Goal: Information Seeking & Learning: Find specific fact

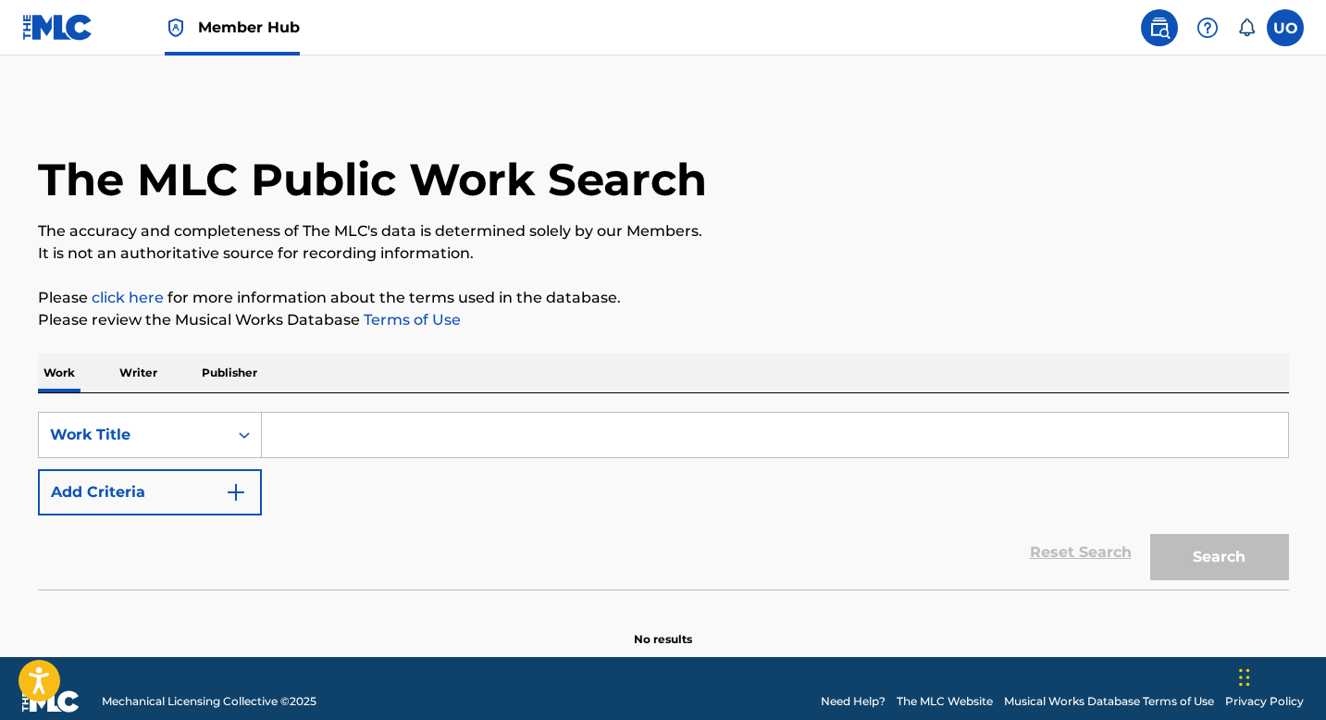
click at [314, 438] on input "Search Form" at bounding box center [775, 435] width 1026 height 44
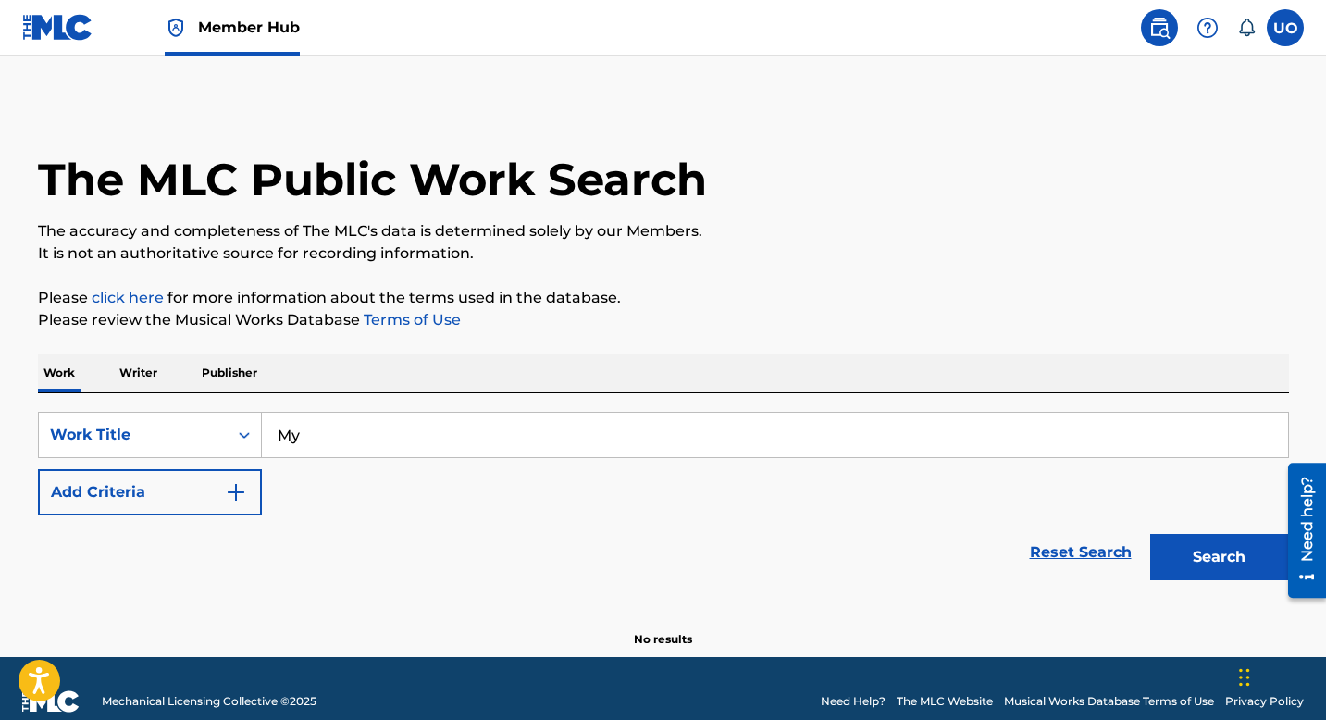
type input "M"
type input "D"
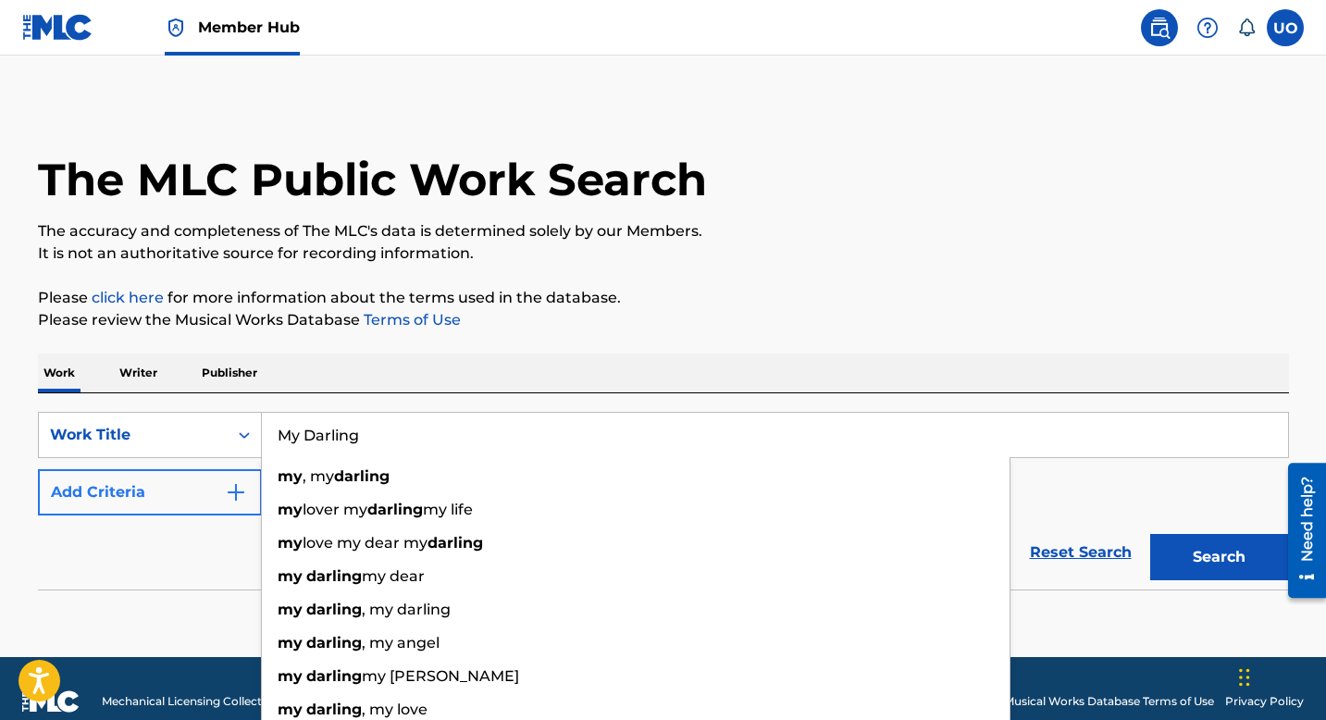
type input "My Darling"
click at [218, 490] on button "Add Criteria" at bounding box center [150, 492] width 224 height 46
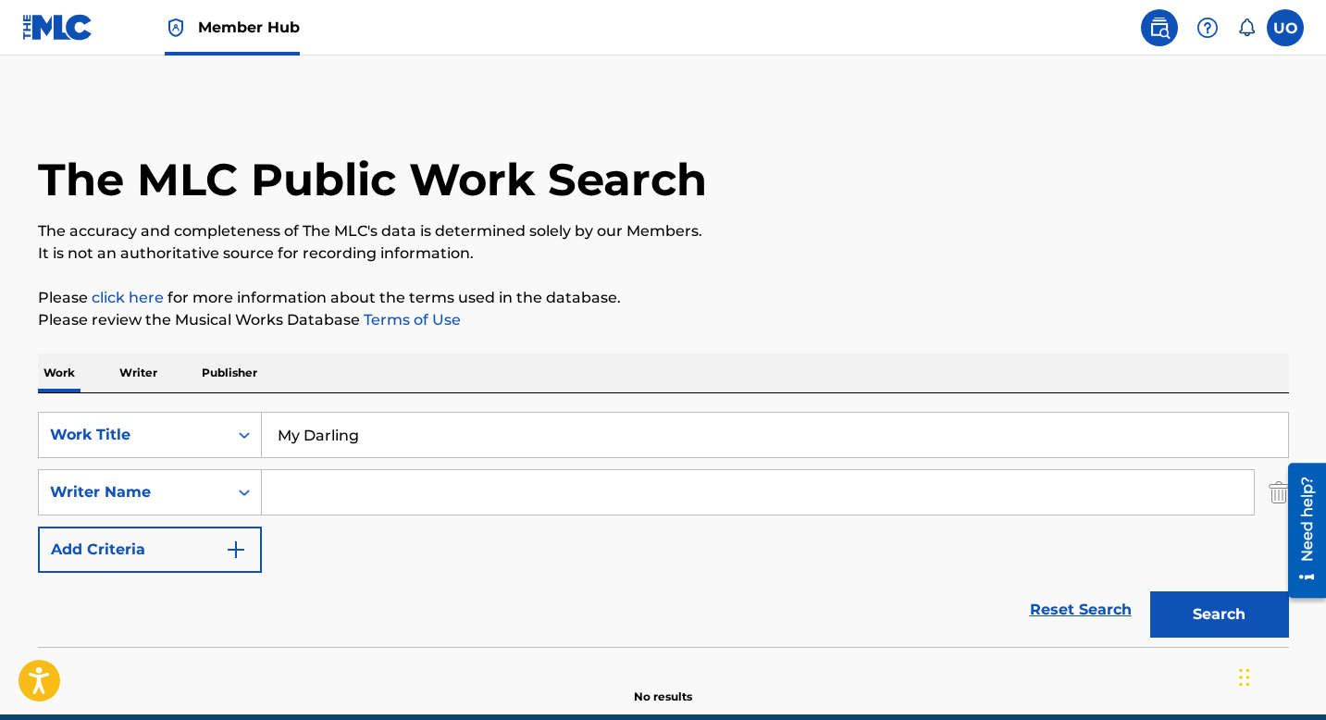
click at [321, 489] on input "Search Form" at bounding box center [758, 492] width 992 height 44
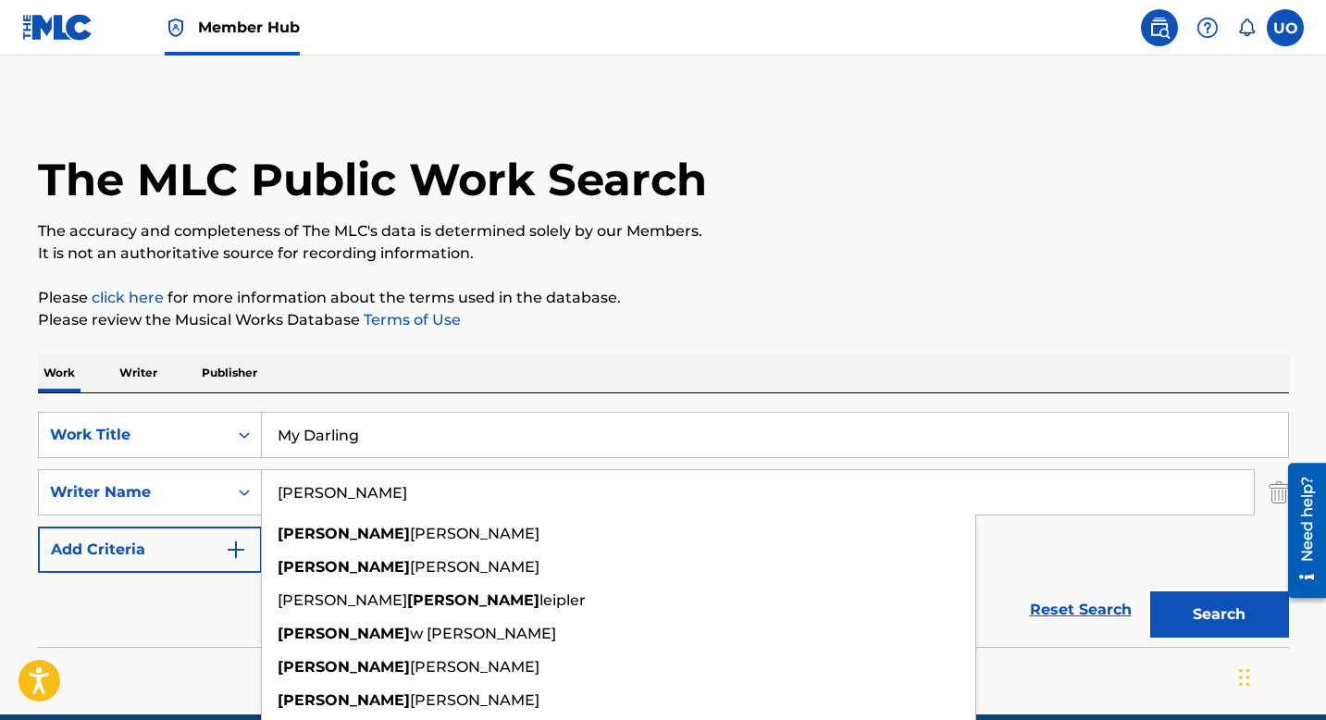
click at [1150, 591] on button "Search" at bounding box center [1219, 614] width 139 height 46
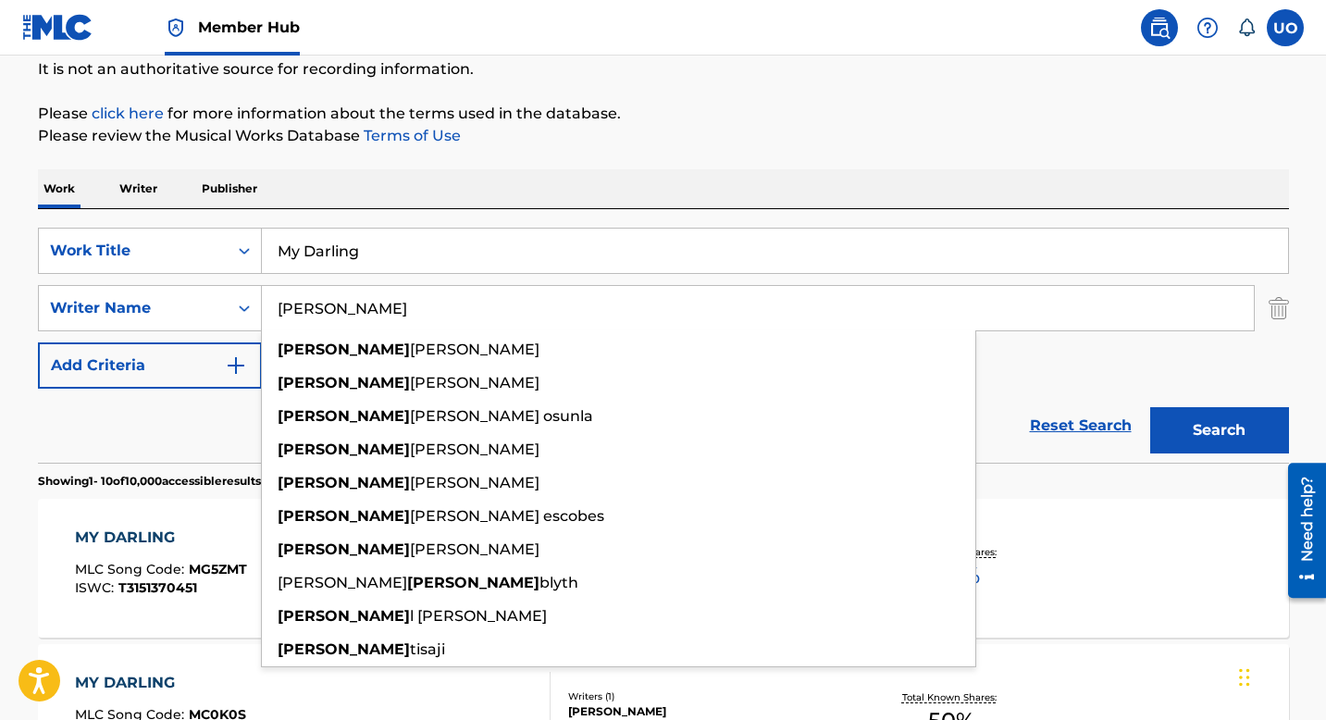
scroll to position [279, 0]
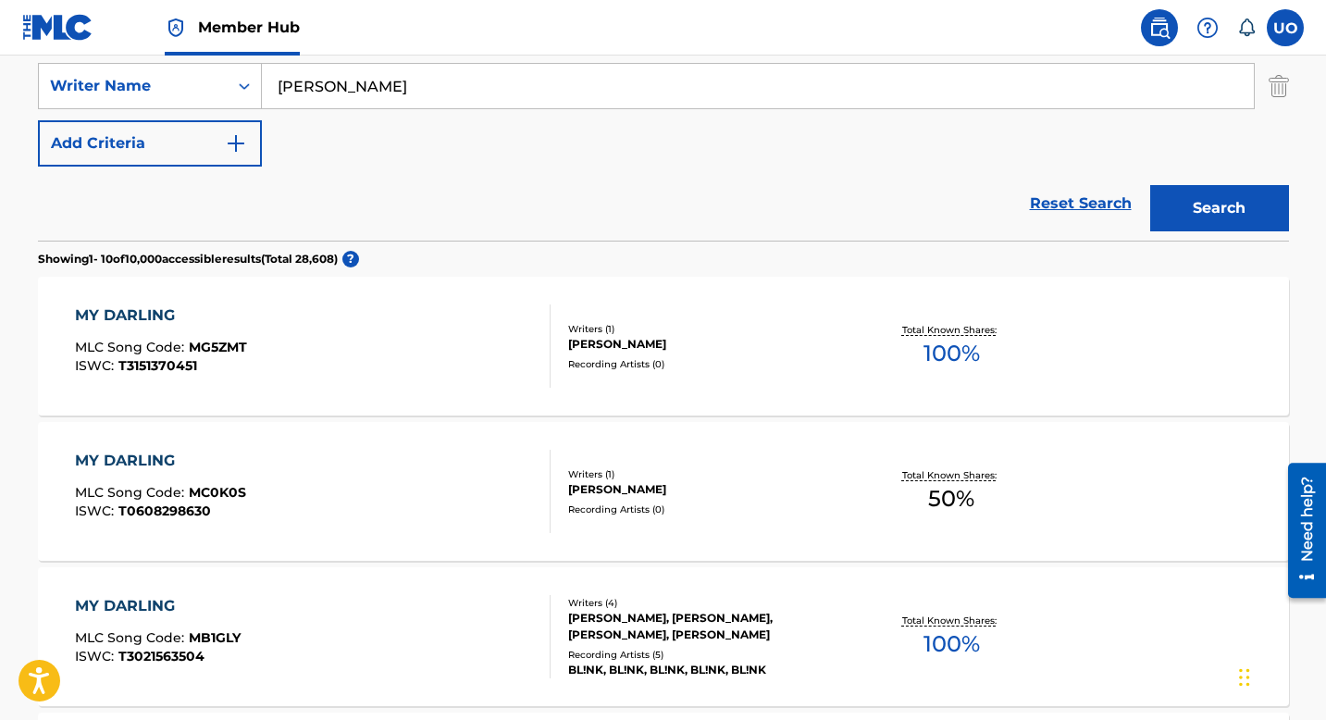
scroll to position [297, 0]
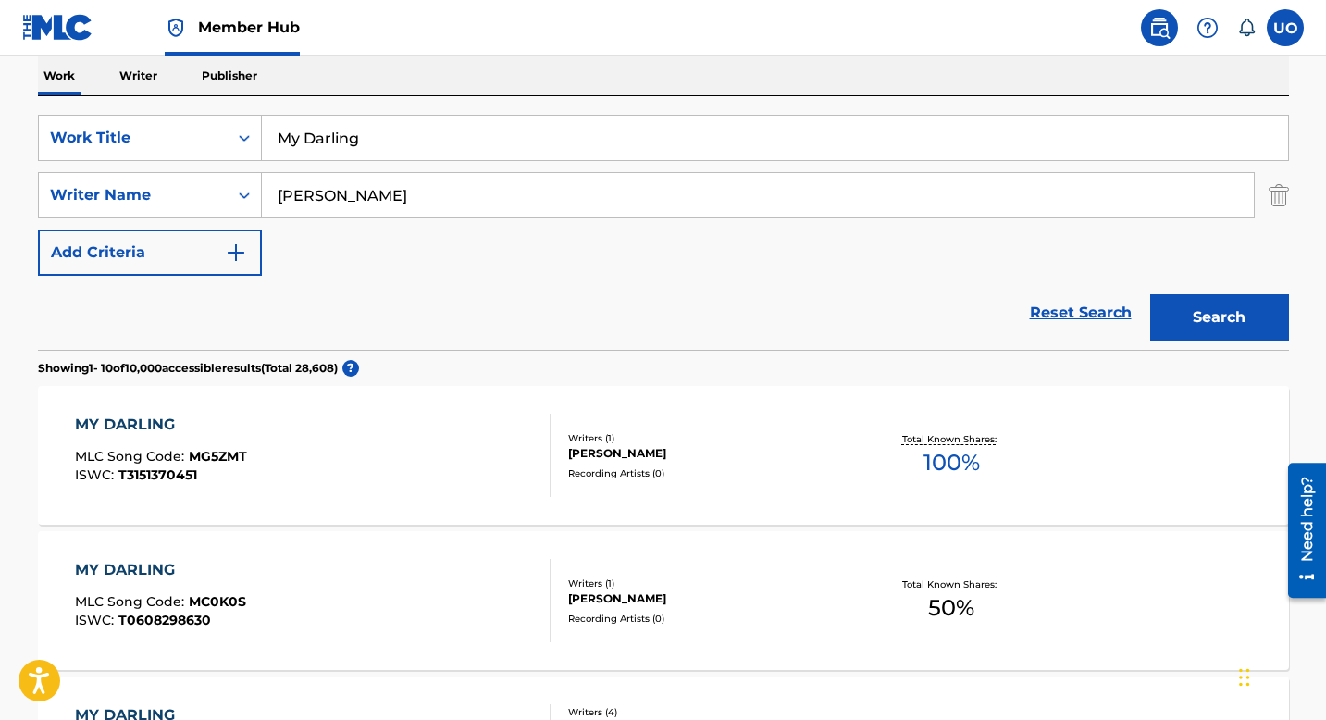
click at [445, 192] on input "[PERSON_NAME]" at bounding box center [758, 195] width 992 height 44
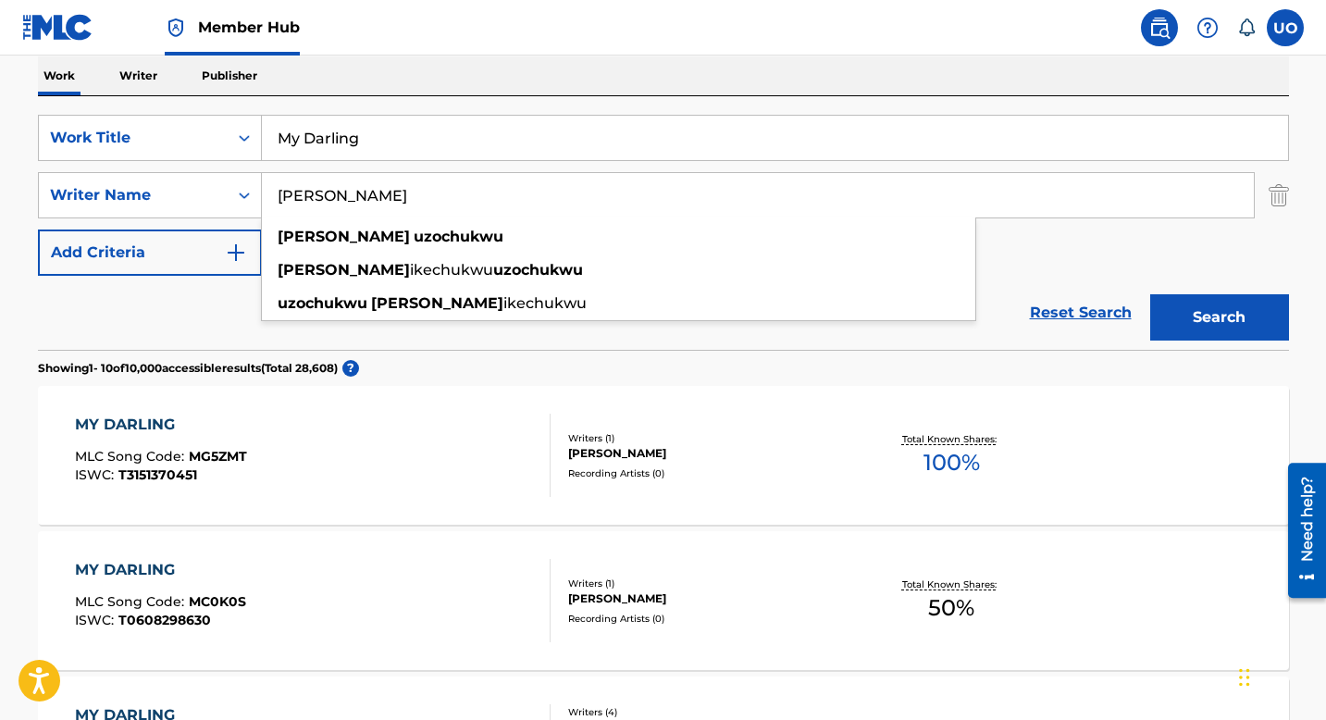
type input "[PERSON_NAME]"
click at [1150, 294] on button "Search" at bounding box center [1219, 317] width 139 height 46
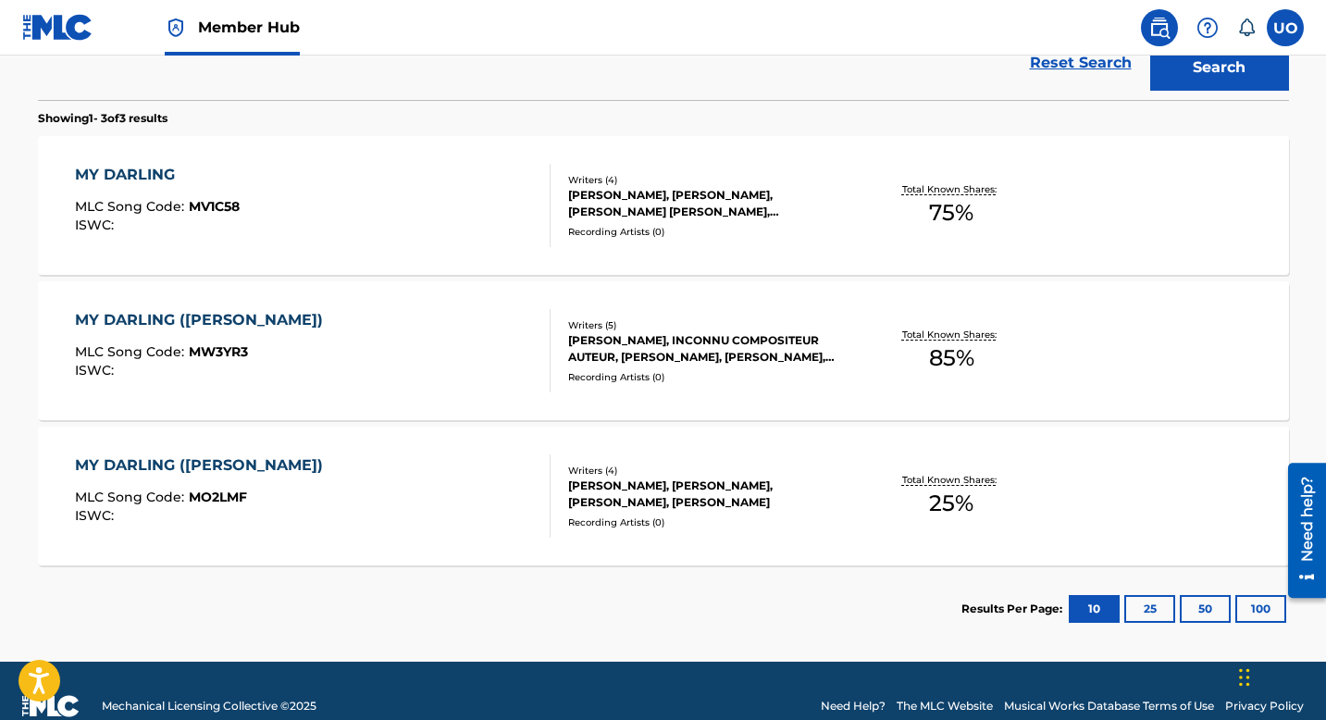
scroll to position [577, 0]
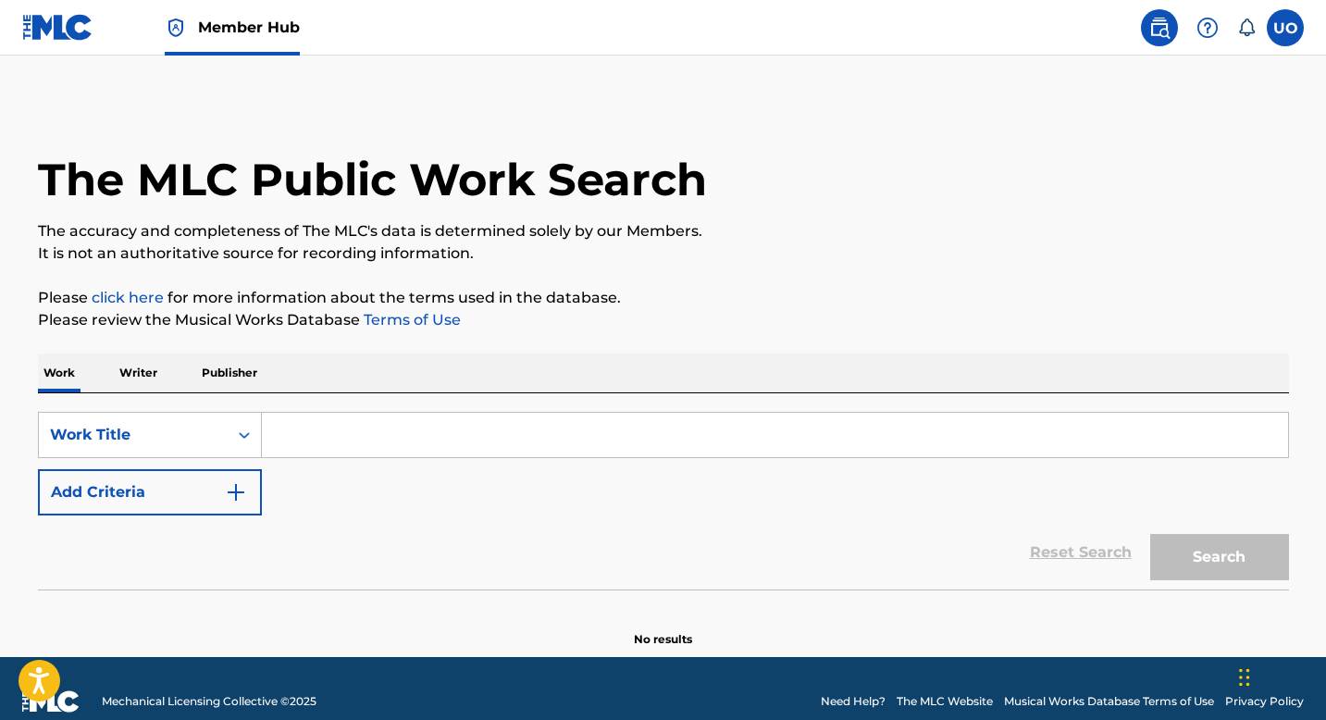
click at [160, 371] on p "Writer" at bounding box center [138, 372] width 49 height 39
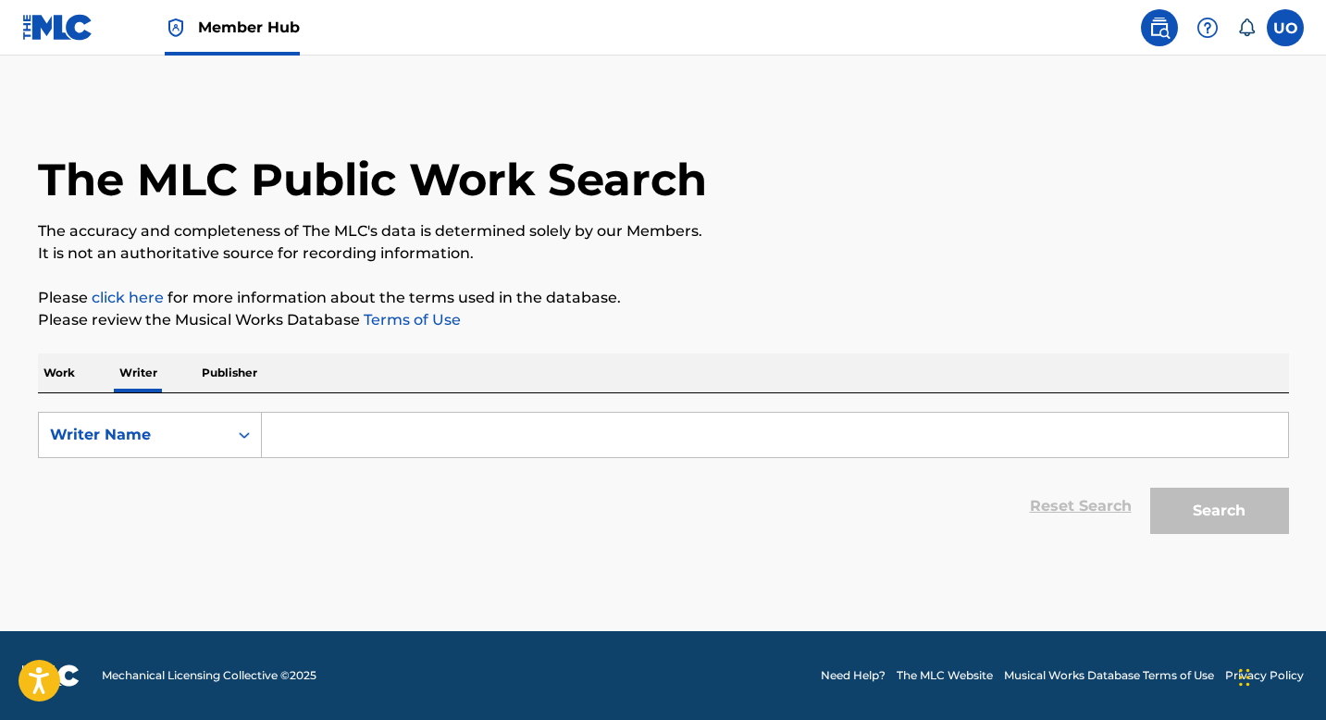
click at [399, 430] on input "Search Form" at bounding box center [775, 435] width 1026 height 44
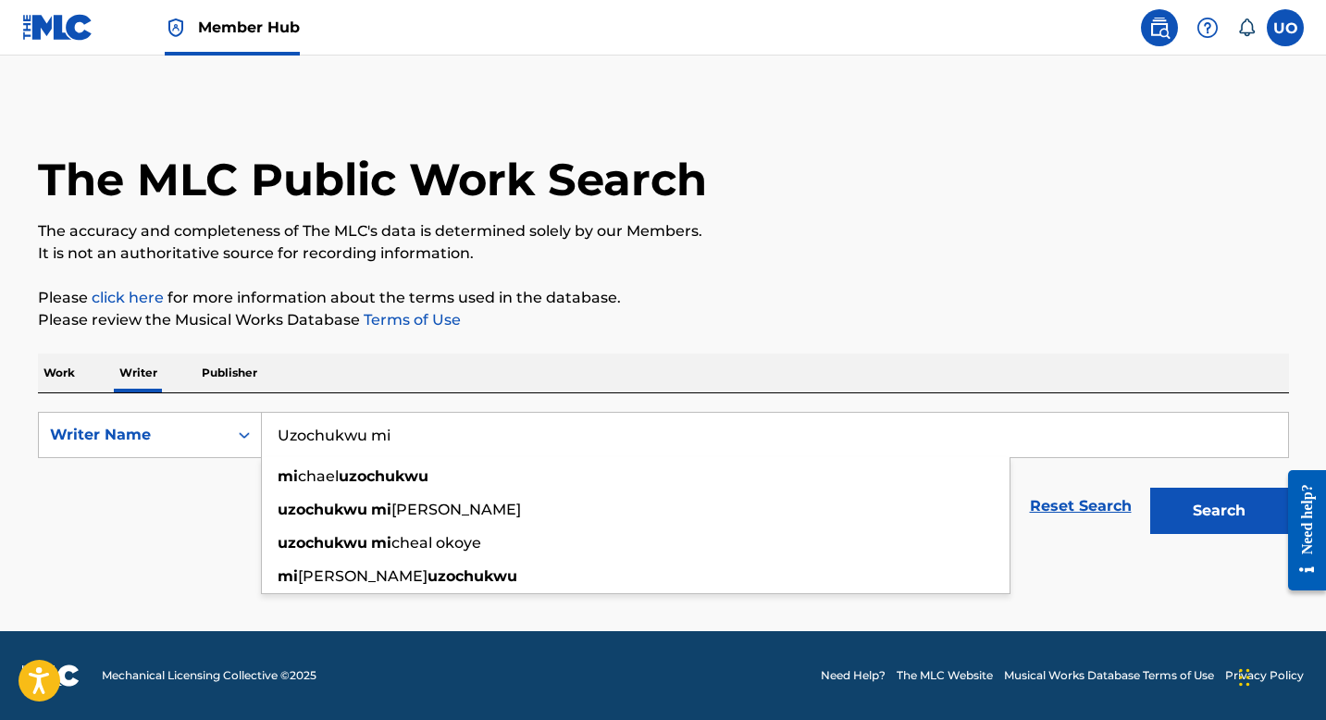
click at [423, 434] on input "Uzochukwu mi" at bounding box center [775, 435] width 1026 height 44
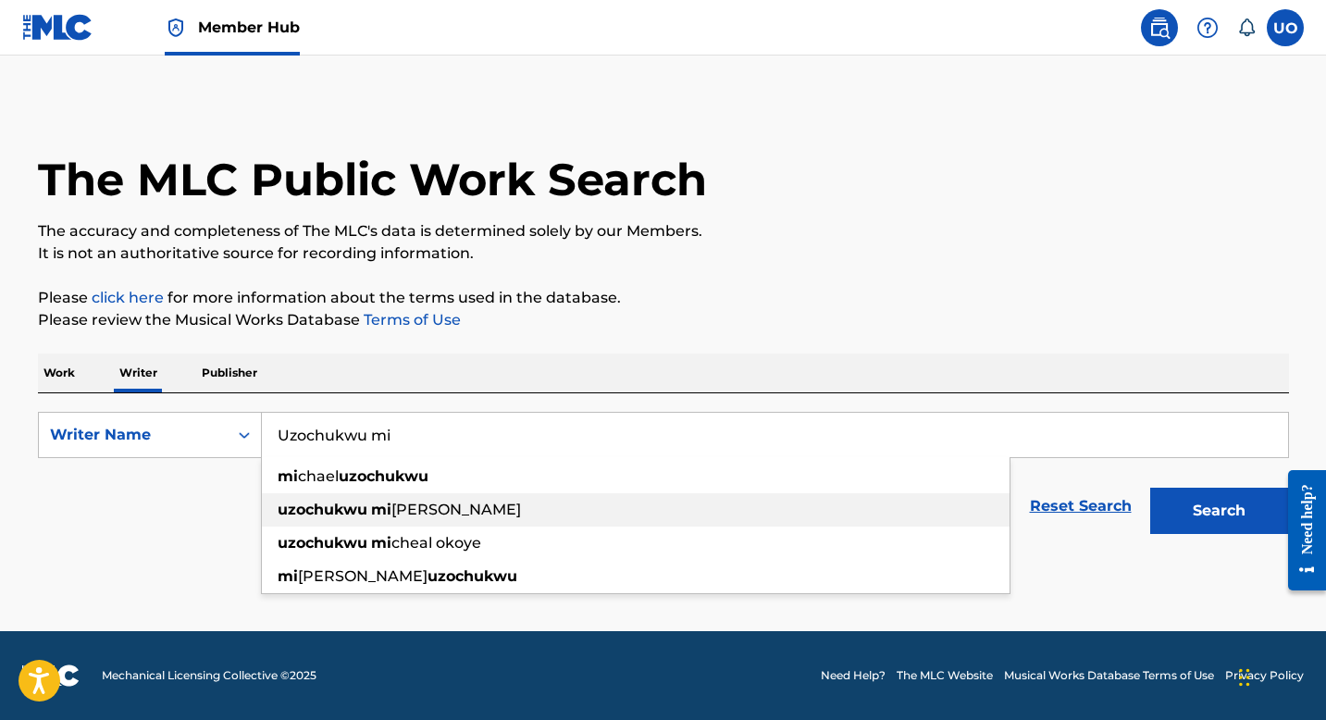
click at [419, 501] on span "chael ikechukwu" at bounding box center [456, 510] width 130 height 18
type input "uzochukwu michael ikechukwu"
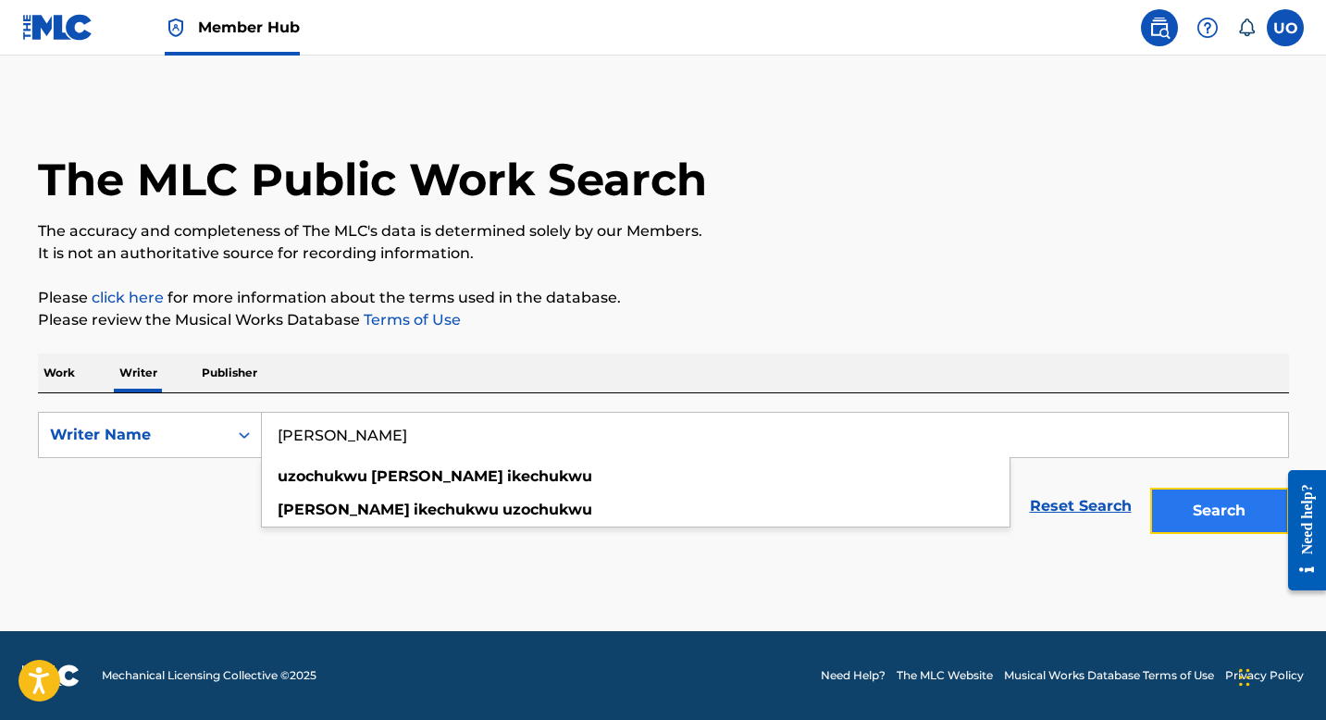
click at [1215, 526] on button "Search" at bounding box center [1219, 511] width 139 height 46
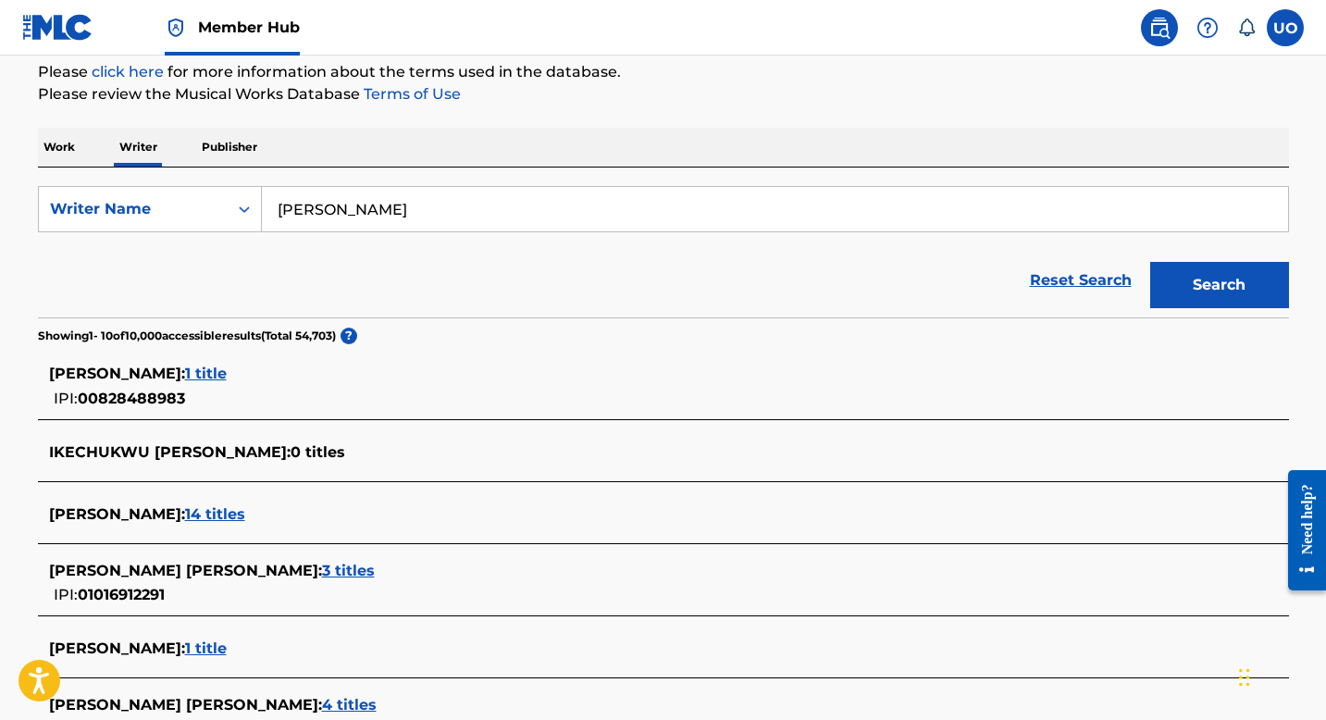
scroll to position [238, 0]
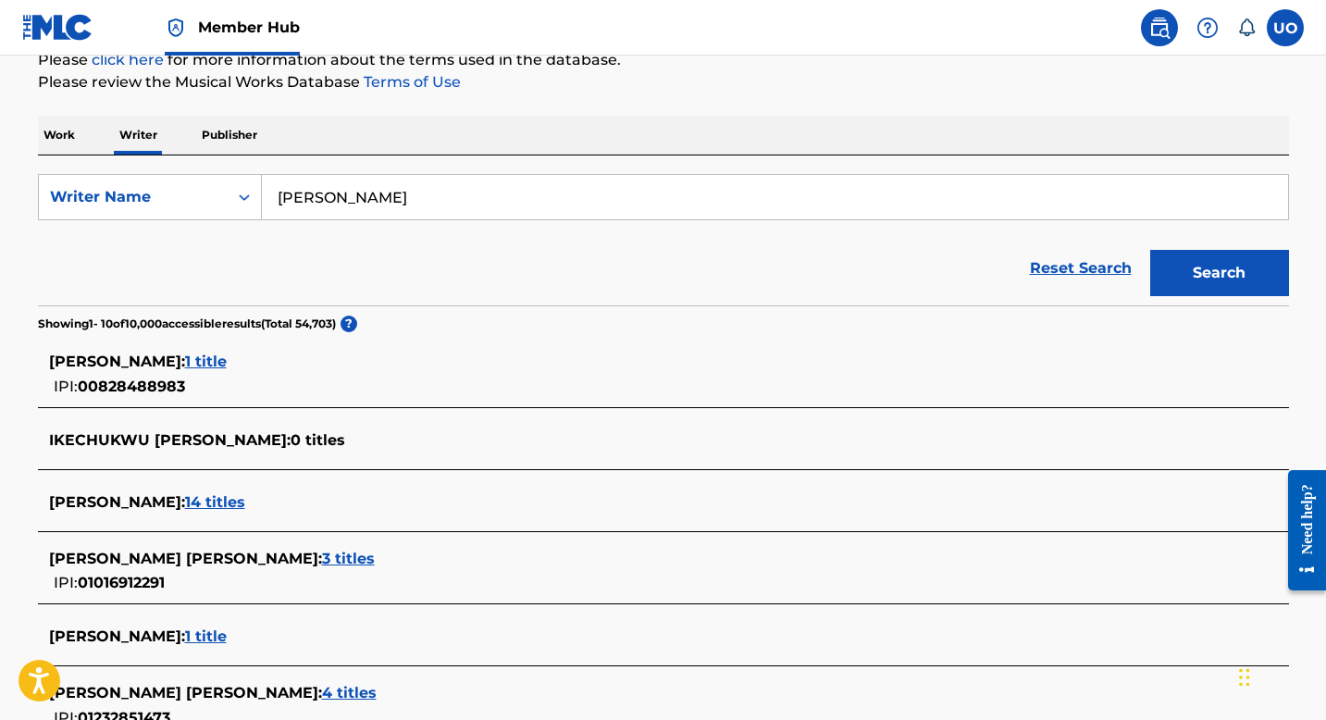
click at [245, 501] on span "14 titles" at bounding box center [215, 502] width 60 height 18
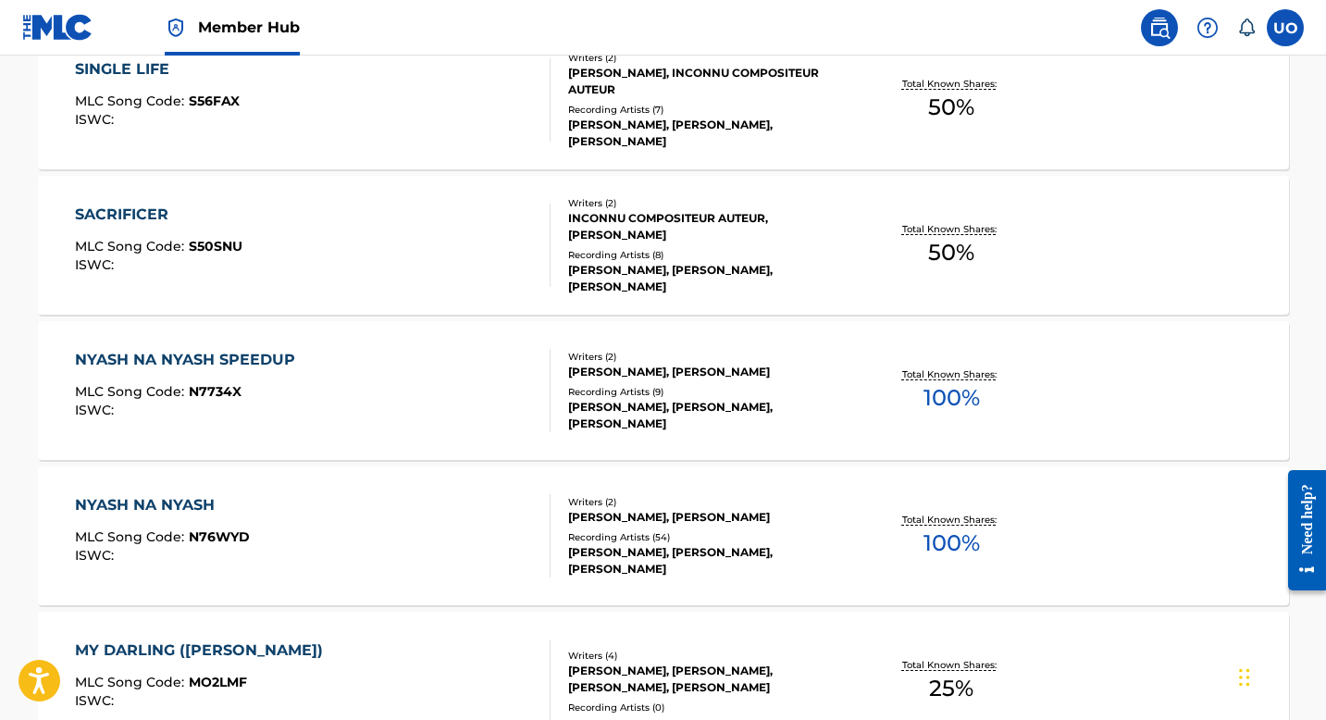
scroll to position [779, 0]
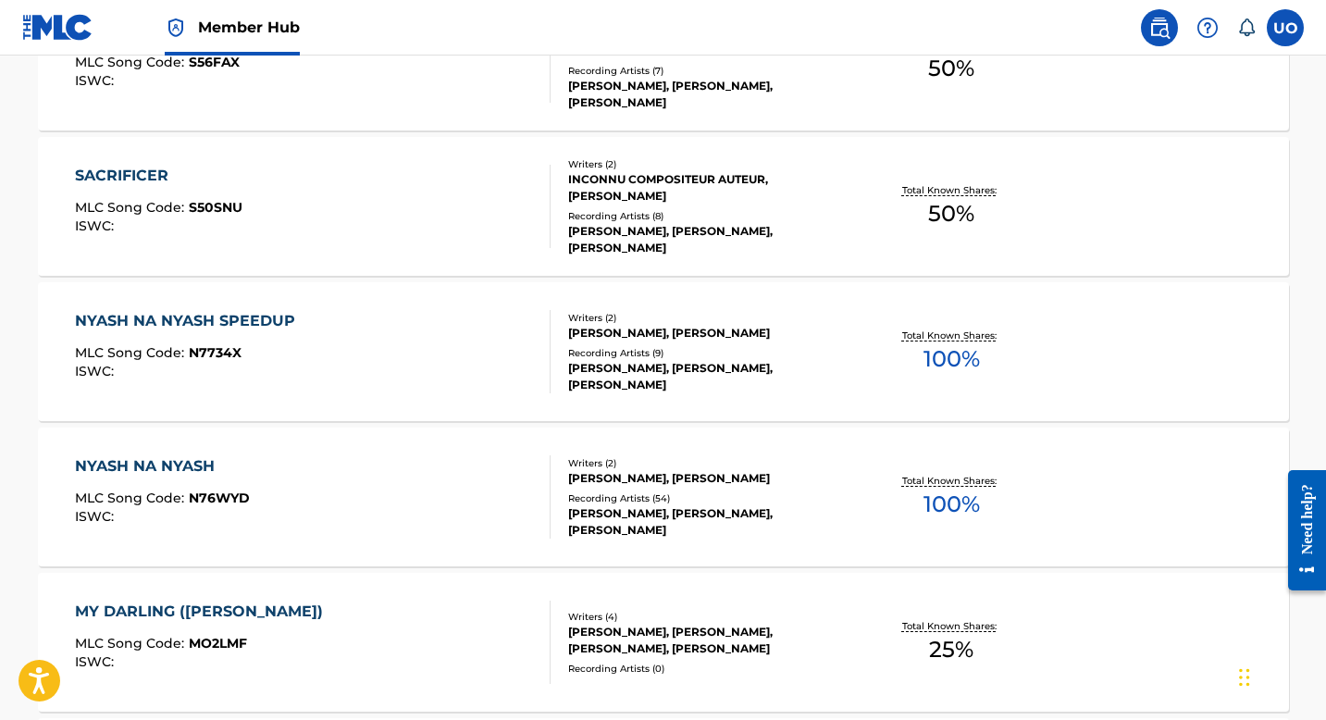
click at [342, 484] on div "NYASH NA NYASH MLC Song Code : N76WYD ISWC :" at bounding box center [313, 496] width 476 height 83
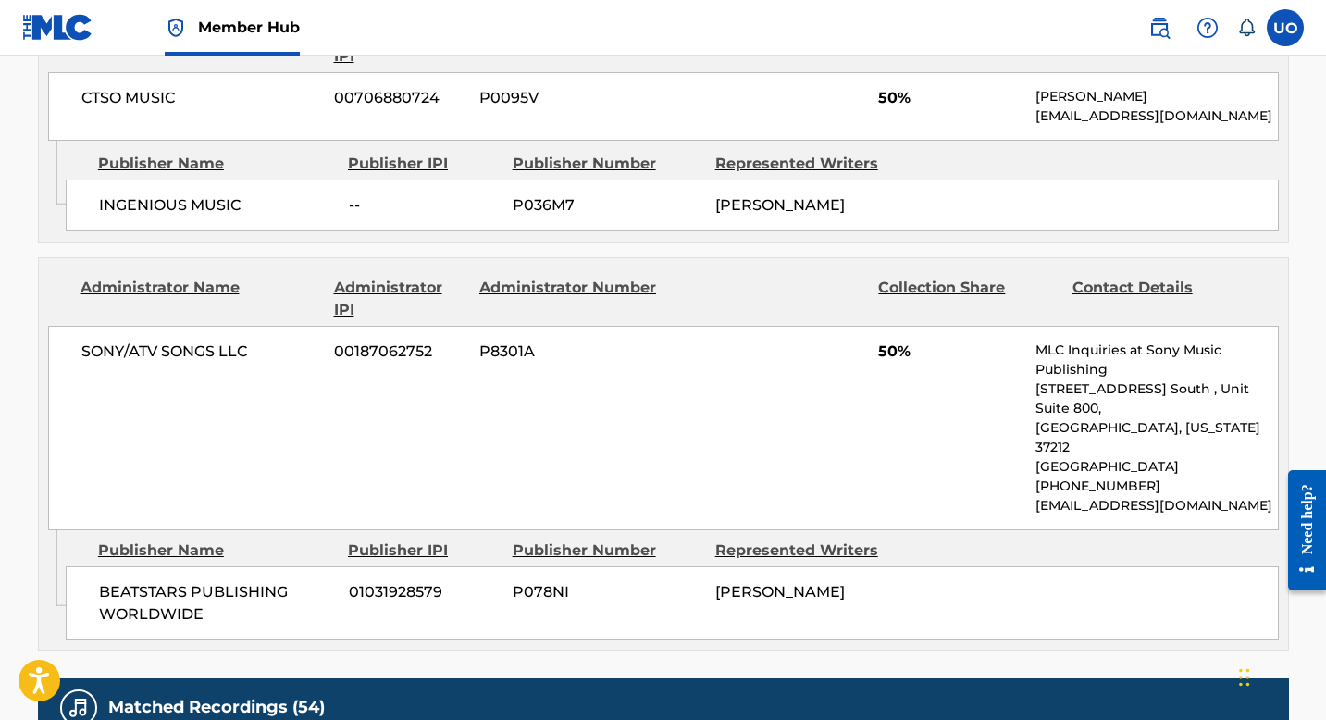
scroll to position [947, 0]
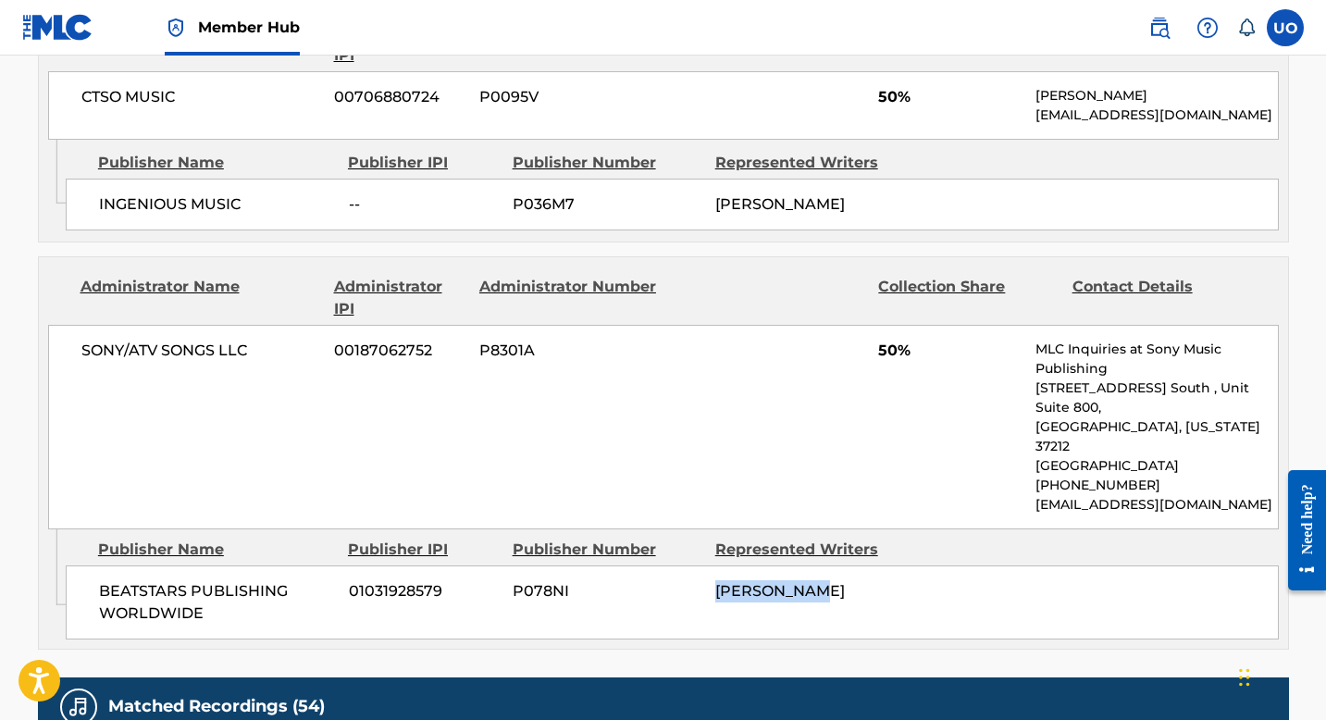
drag, startPoint x: 844, startPoint y: 567, endPoint x: 715, endPoint y: 562, distance: 128.7
click at [715, 580] on div "PRINCE OBED" at bounding box center [809, 591] width 189 height 22
copy span "PRINCE OBED"
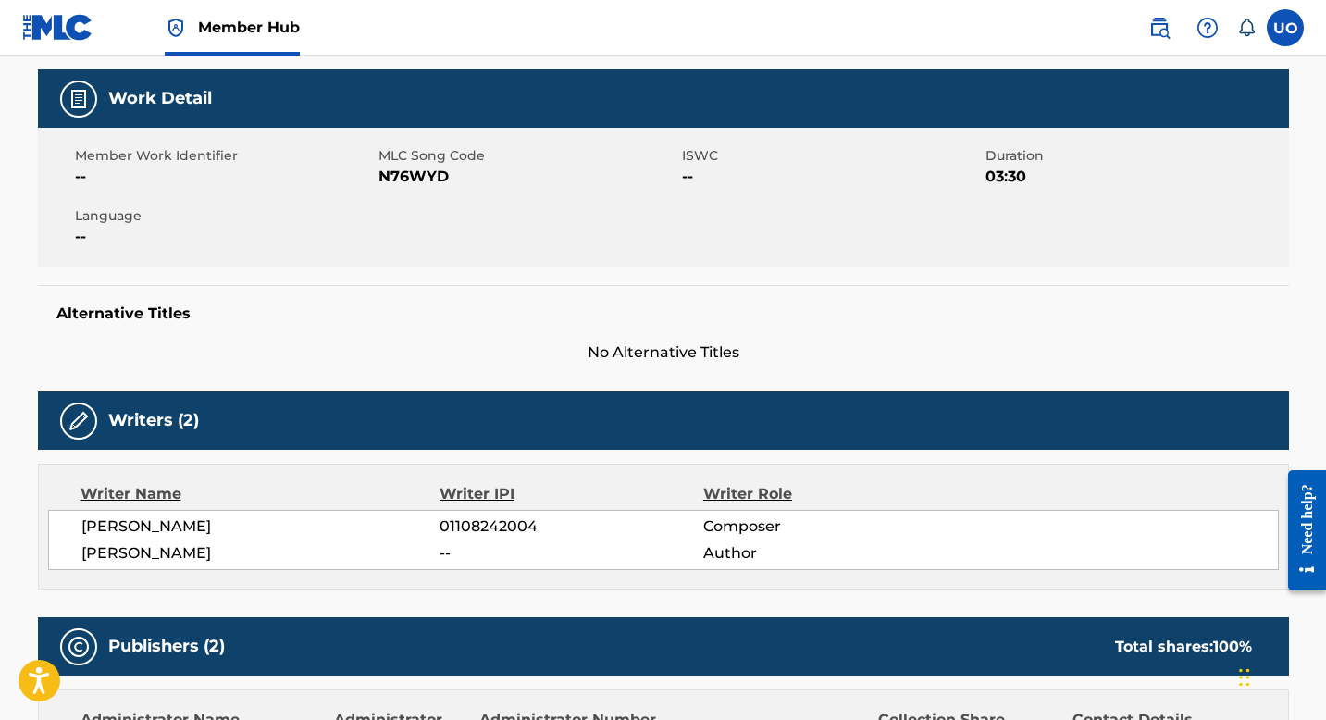
scroll to position [0, 0]
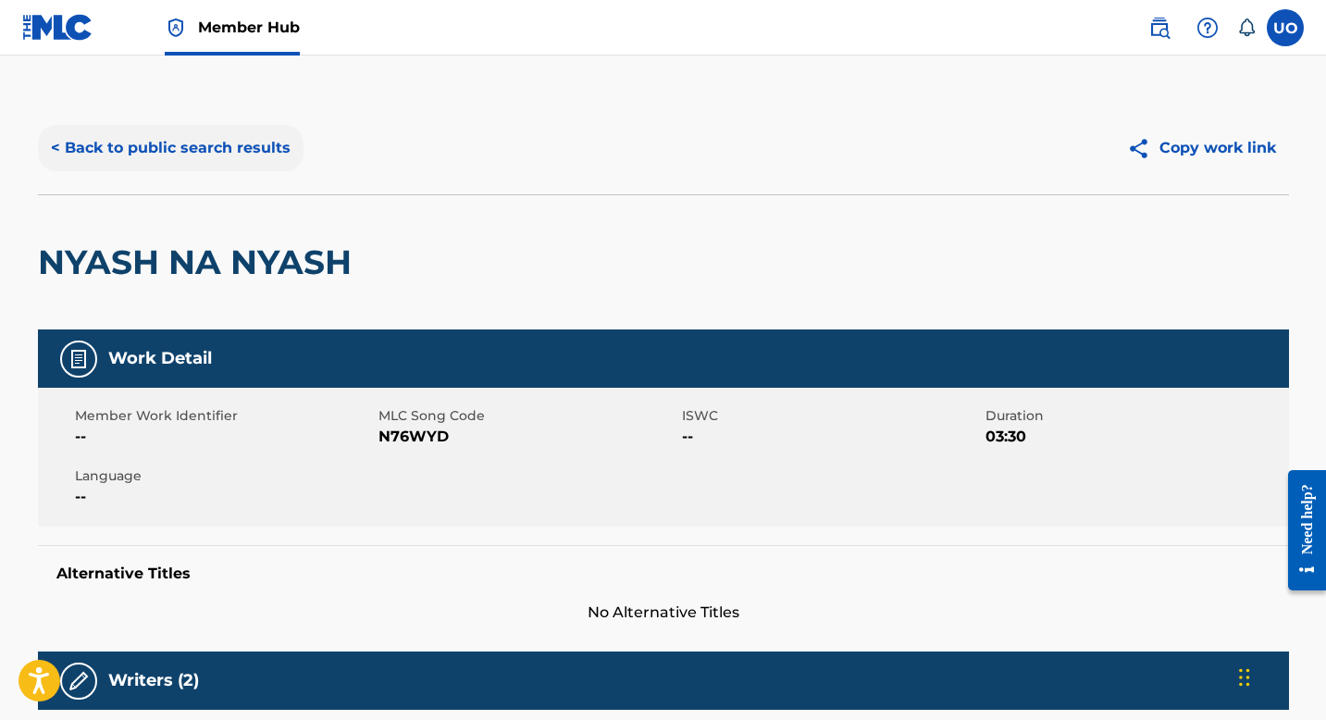
click at [76, 146] on button "< Back to public search results" at bounding box center [171, 148] width 266 height 46
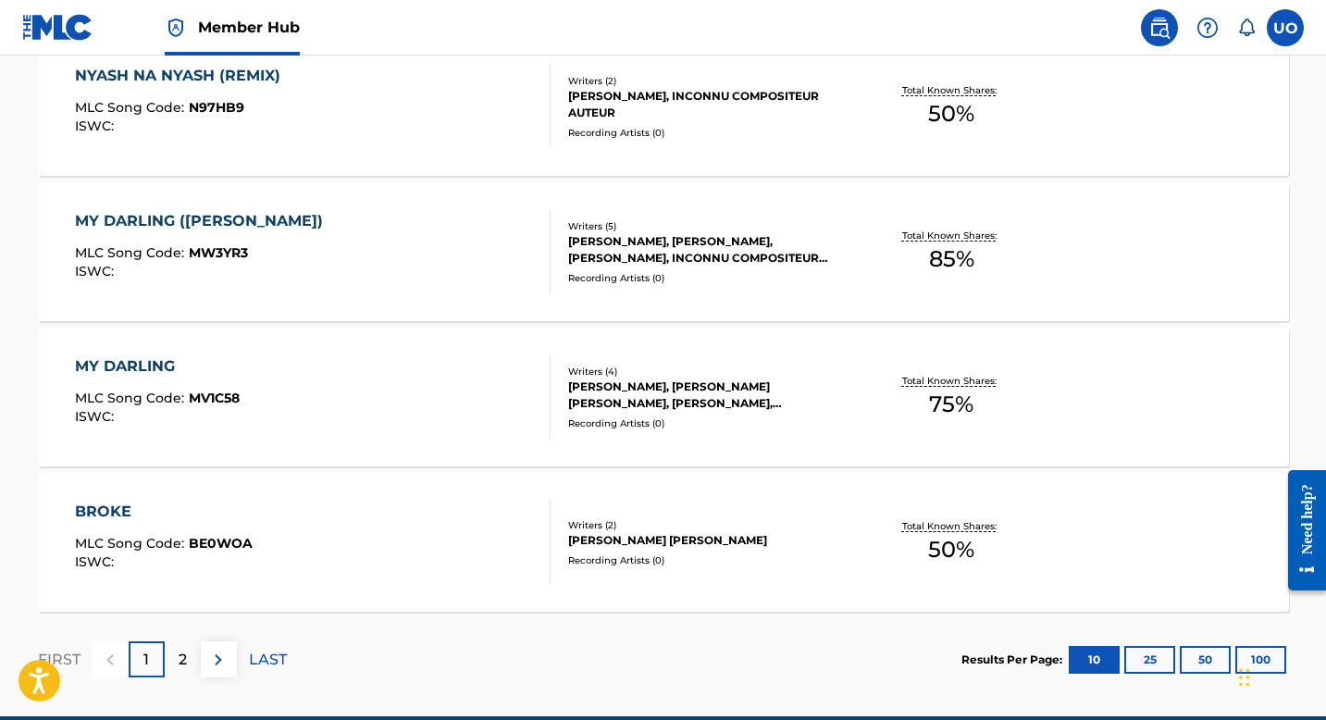
scroll to position [1470, 0]
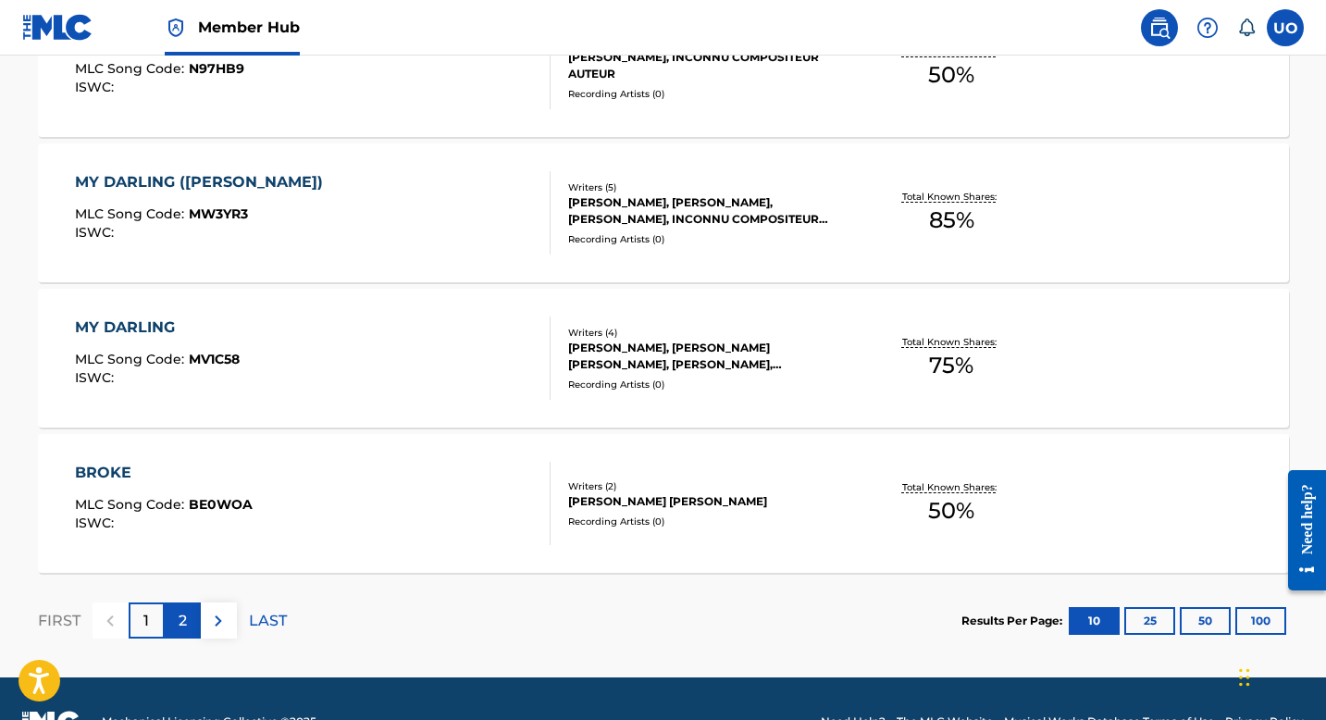
click at [175, 610] on div "2" at bounding box center [183, 620] width 36 height 36
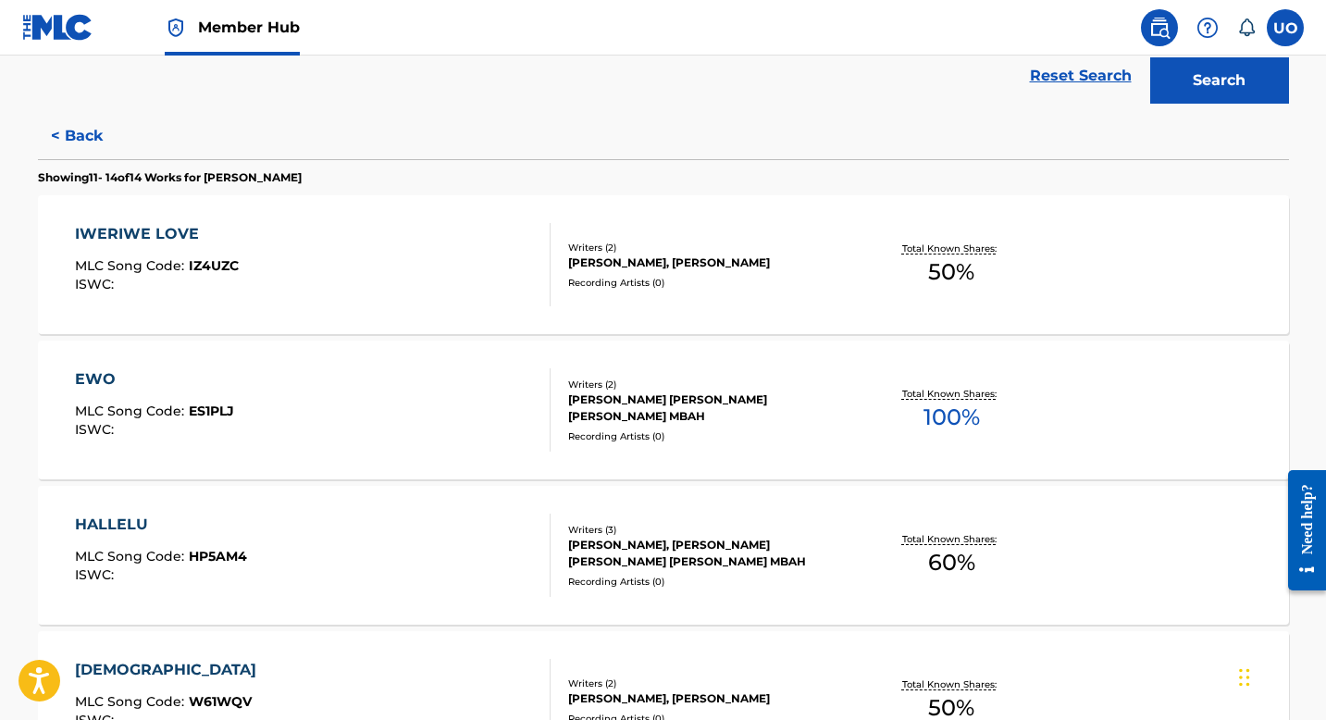
scroll to position [420, 0]
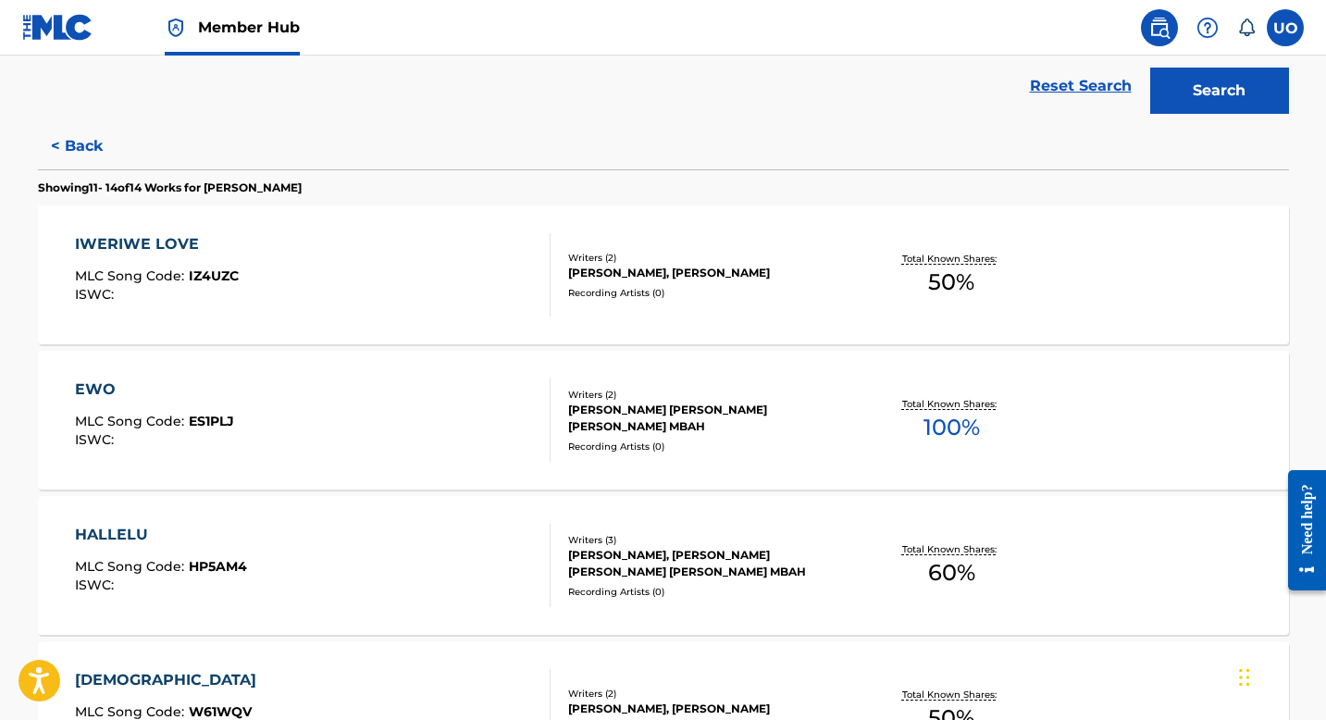
click at [192, 394] on div "EWO" at bounding box center [154, 389] width 159 height 22
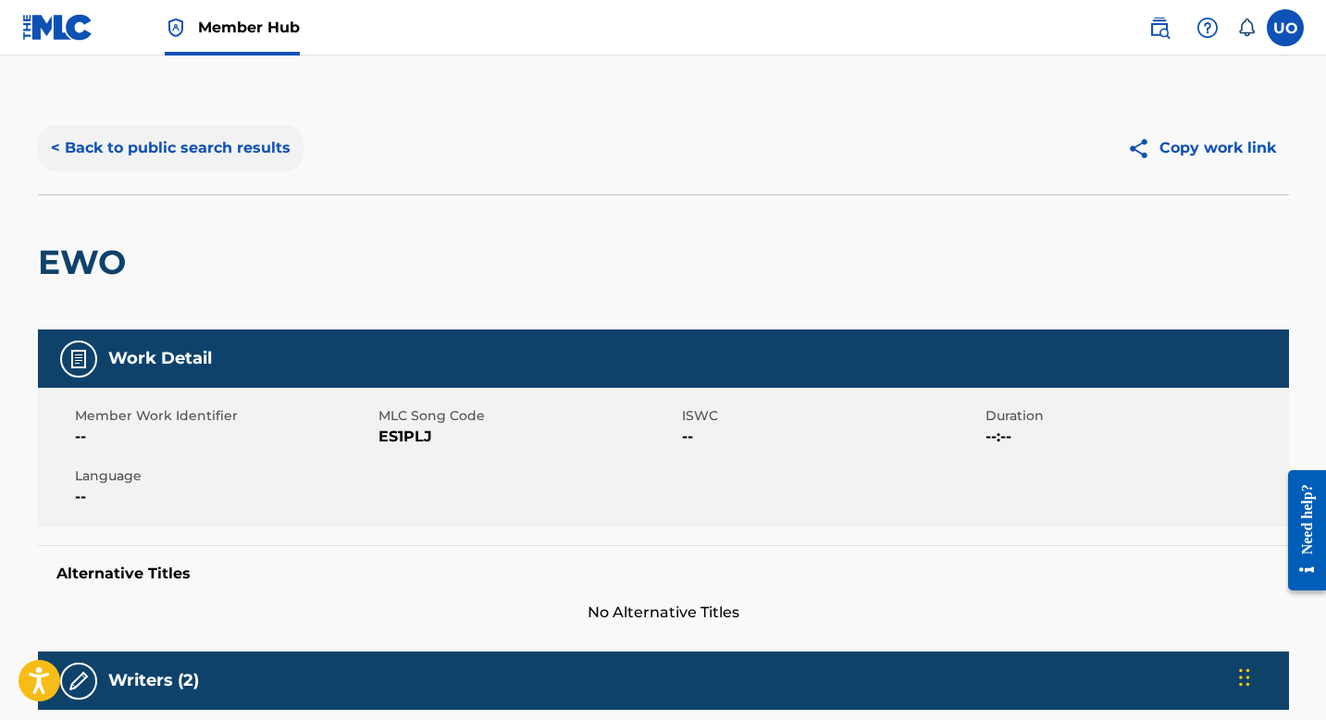
click at [70, 163] on button "< Back to public search results" at bounding box center [171, 148] width 266 height 46
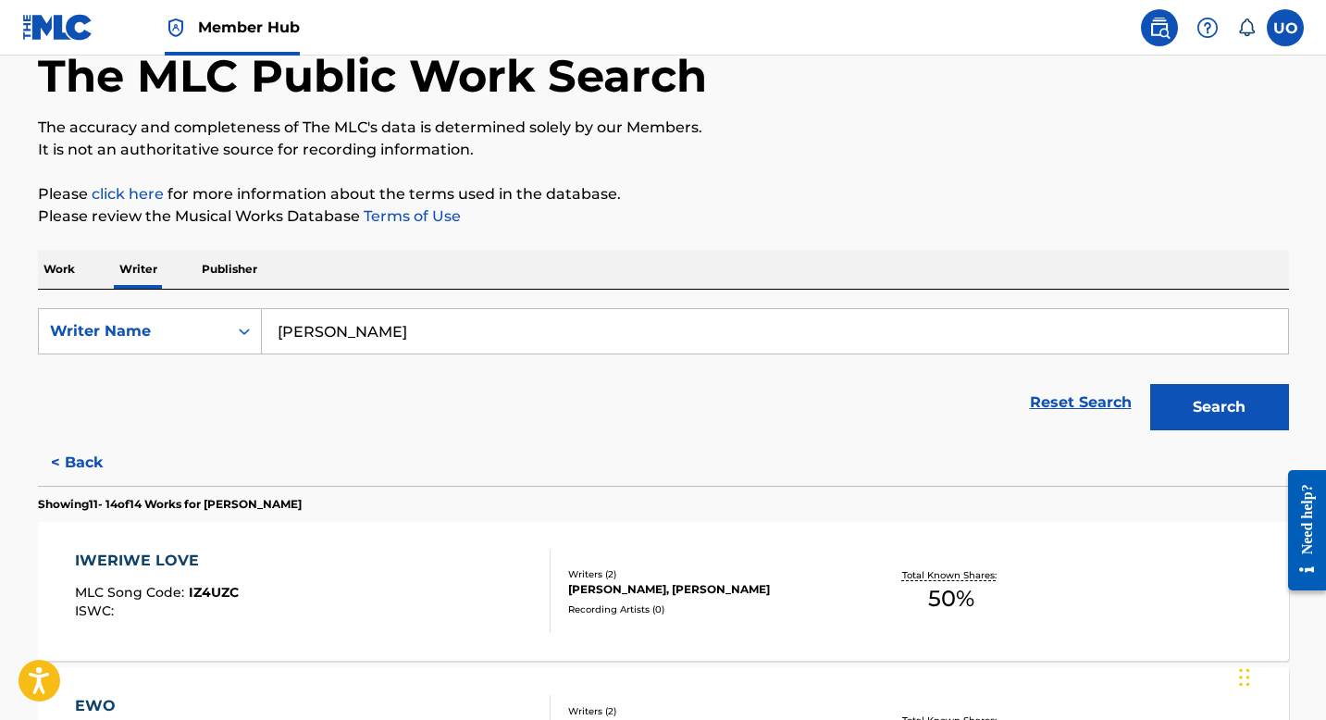
scroll to position [68, 0]
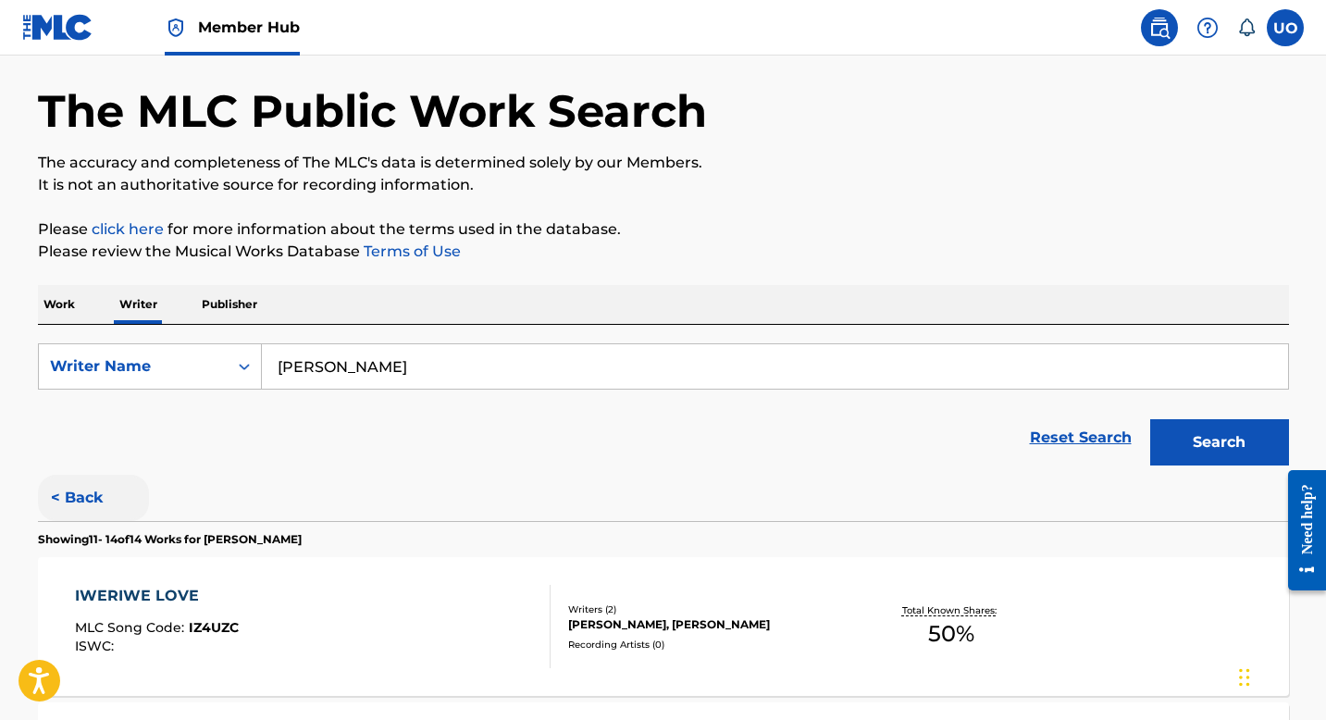
click at [58, 497] on button "< Back" at bounding box center [93, 498] width 111 height 46
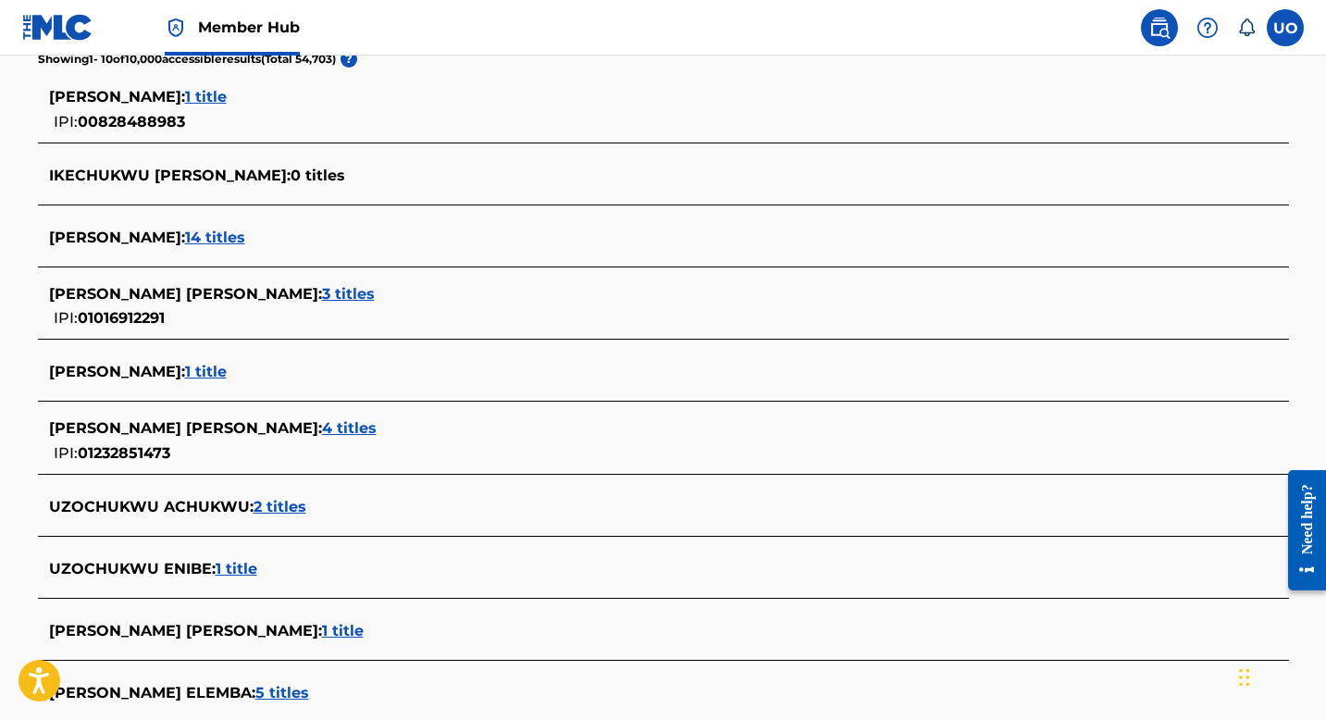
scroll to position [508, 0]
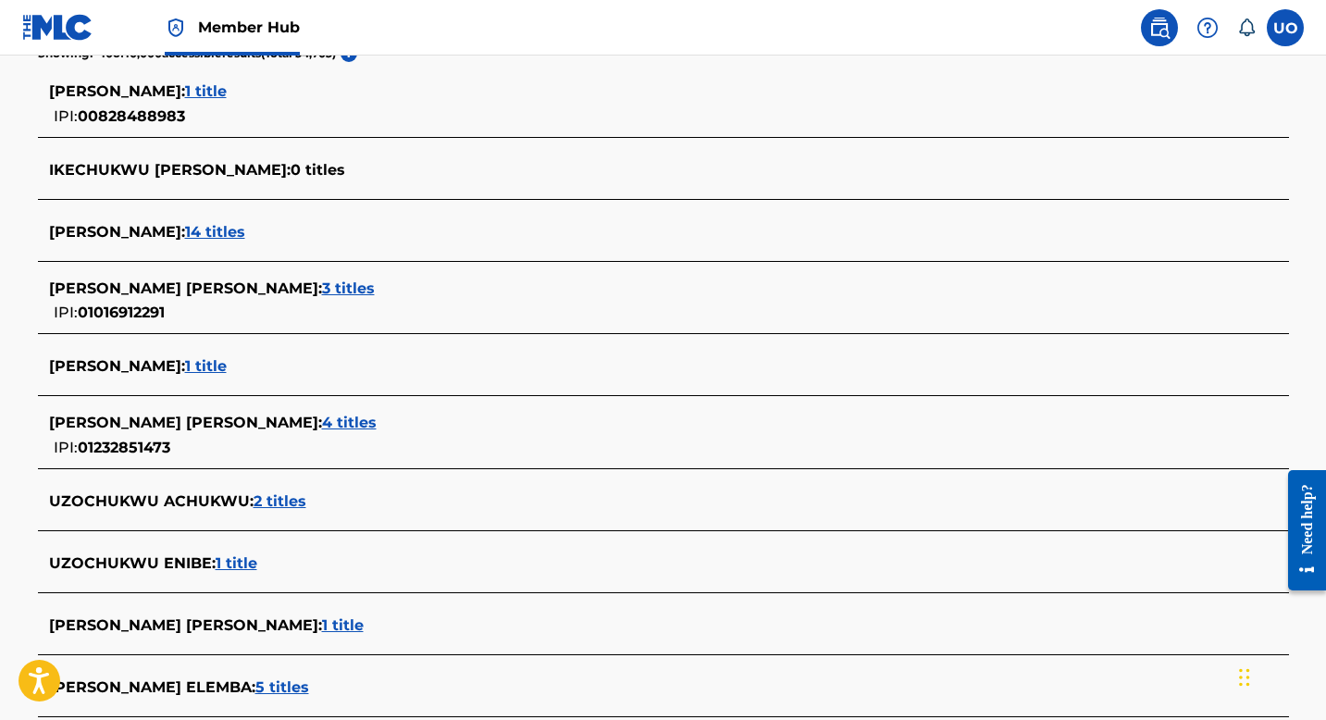
click at [353, 627] on span "1 title" at bounding box center [343, 625] width 42 height 18
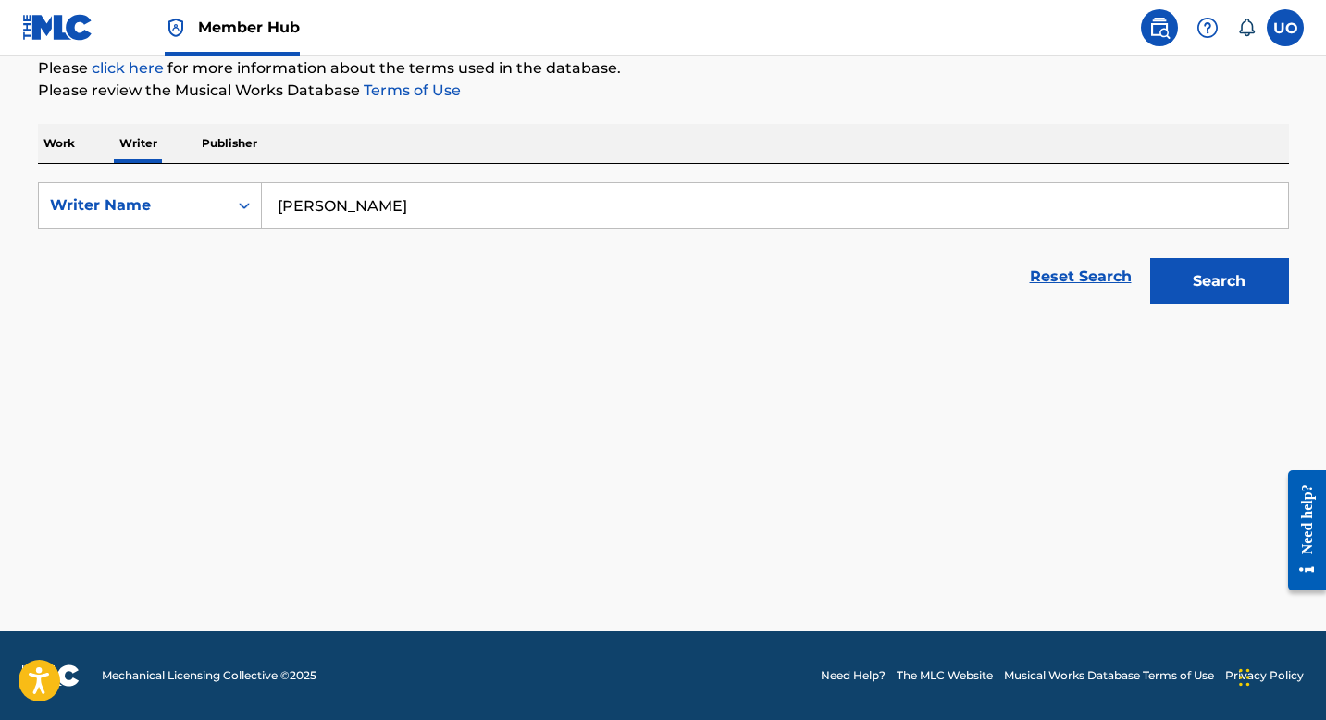
scroll to position [229, 0]
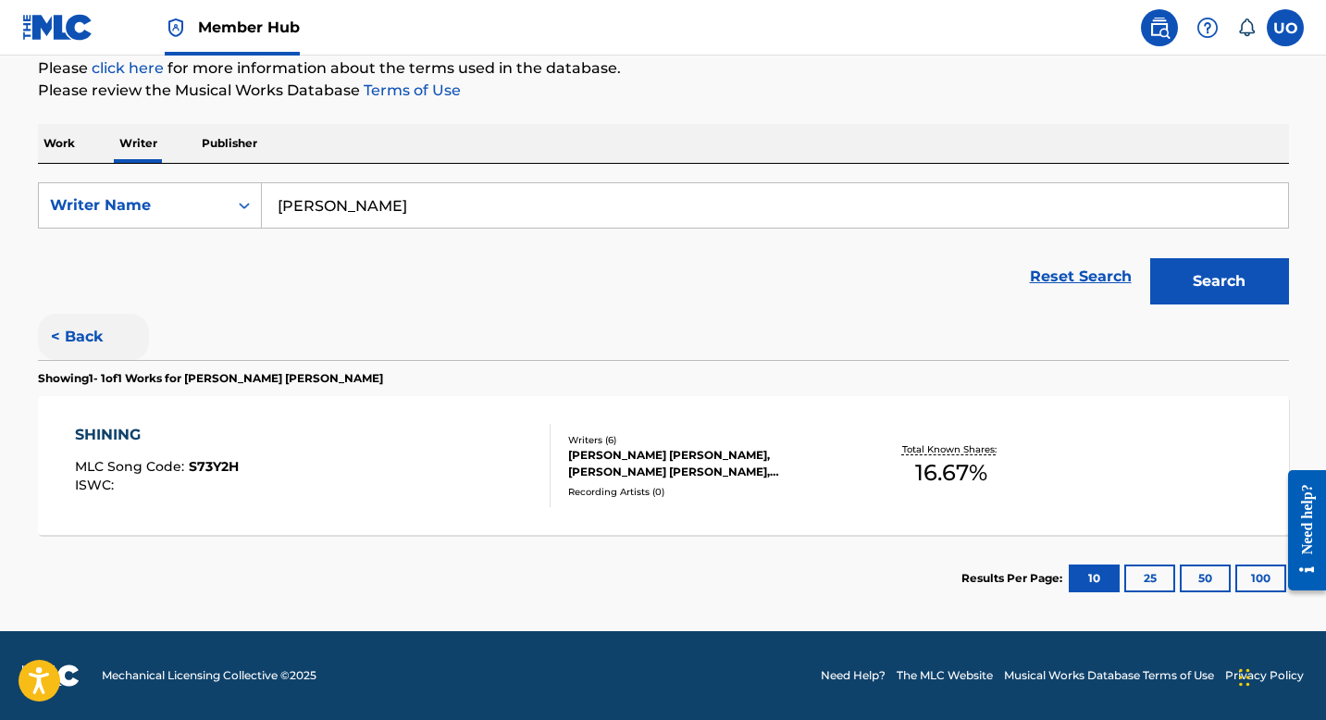
click at [74, 342] on button "< Back" at bounding box center [93, 337] width 111 height 46
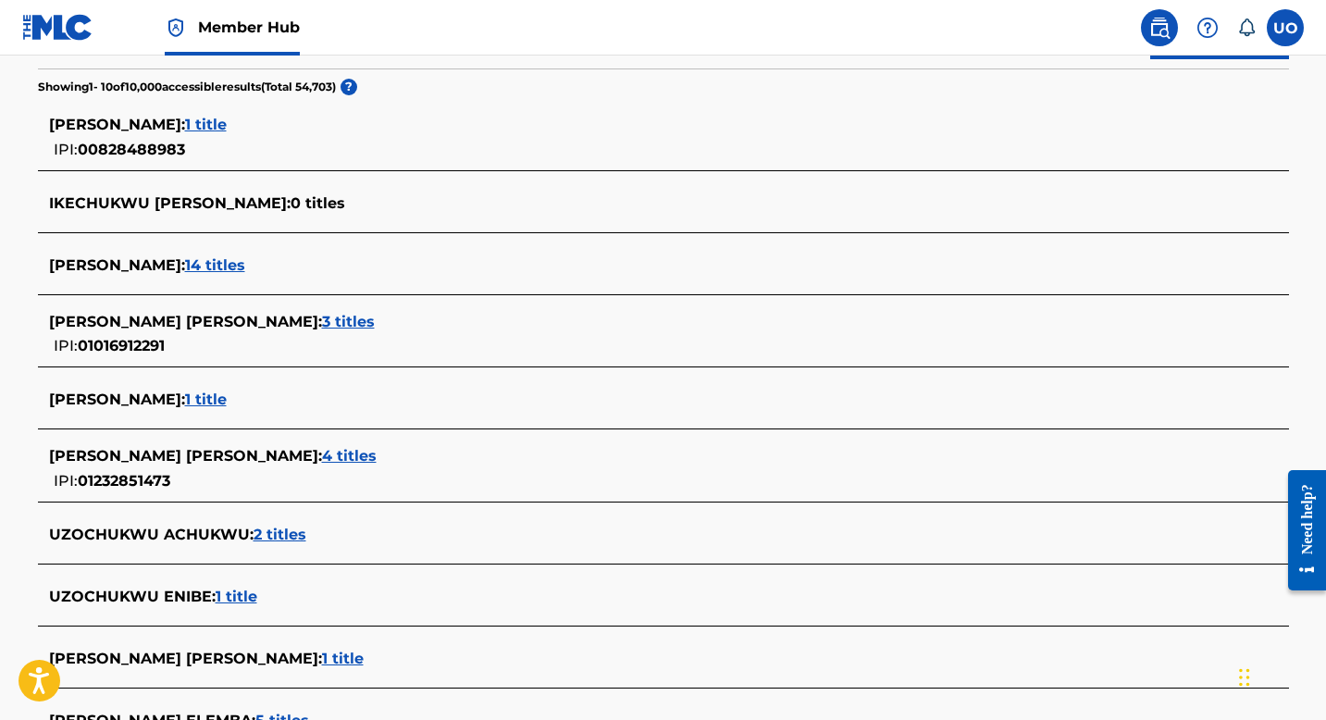
scroll to position [471, 0]
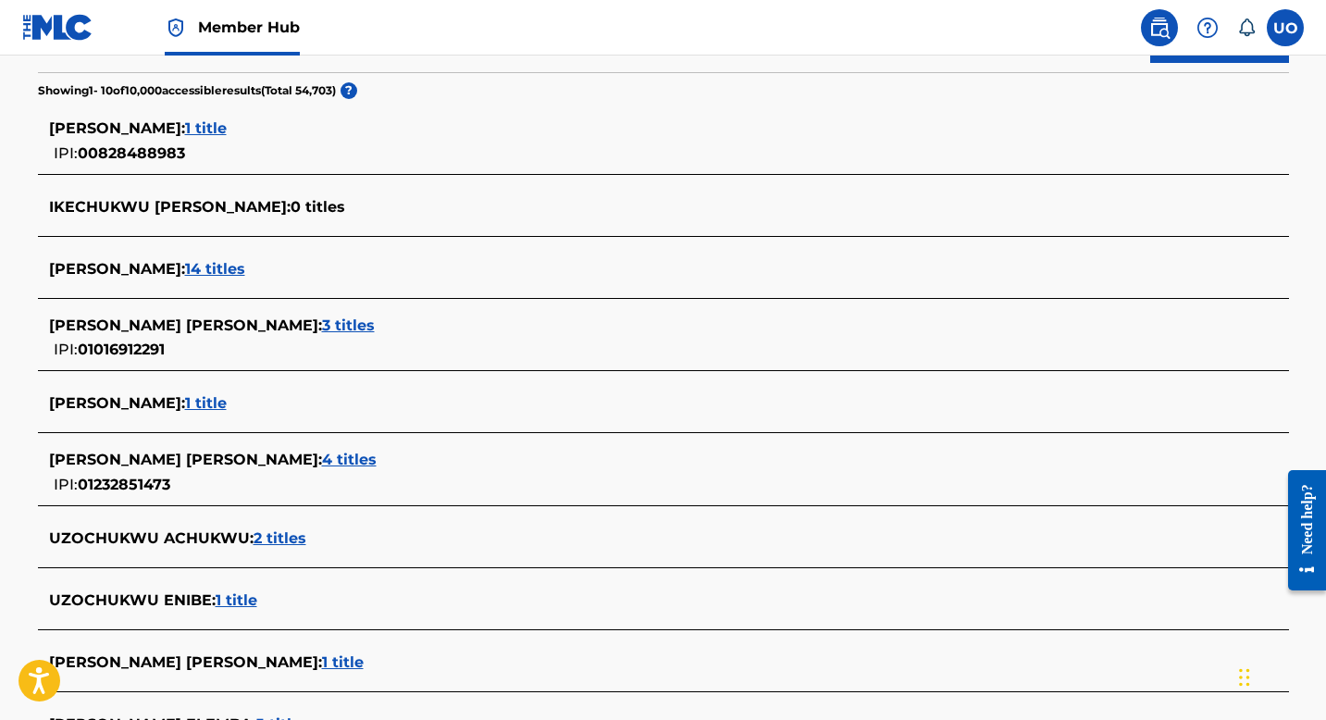
click at [245, 272] on span "14 titles" at bounding box center [215, 269] width 60 height 18
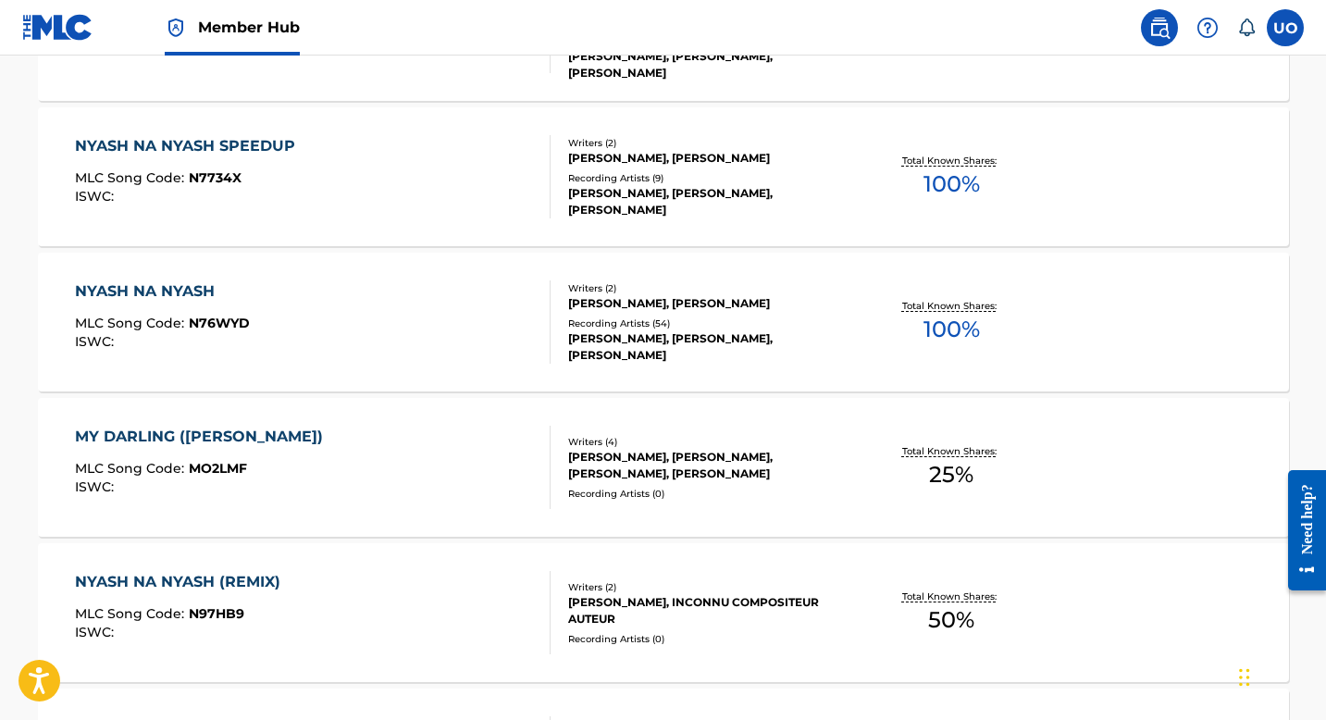
scroll to position [955, 0]
click at [395, 450] on div "MY DARLING (MPENZI WANGU) MLC Song Code : MO2LMF ISWC :" at bounding box center [313, 466] width 476 height 83
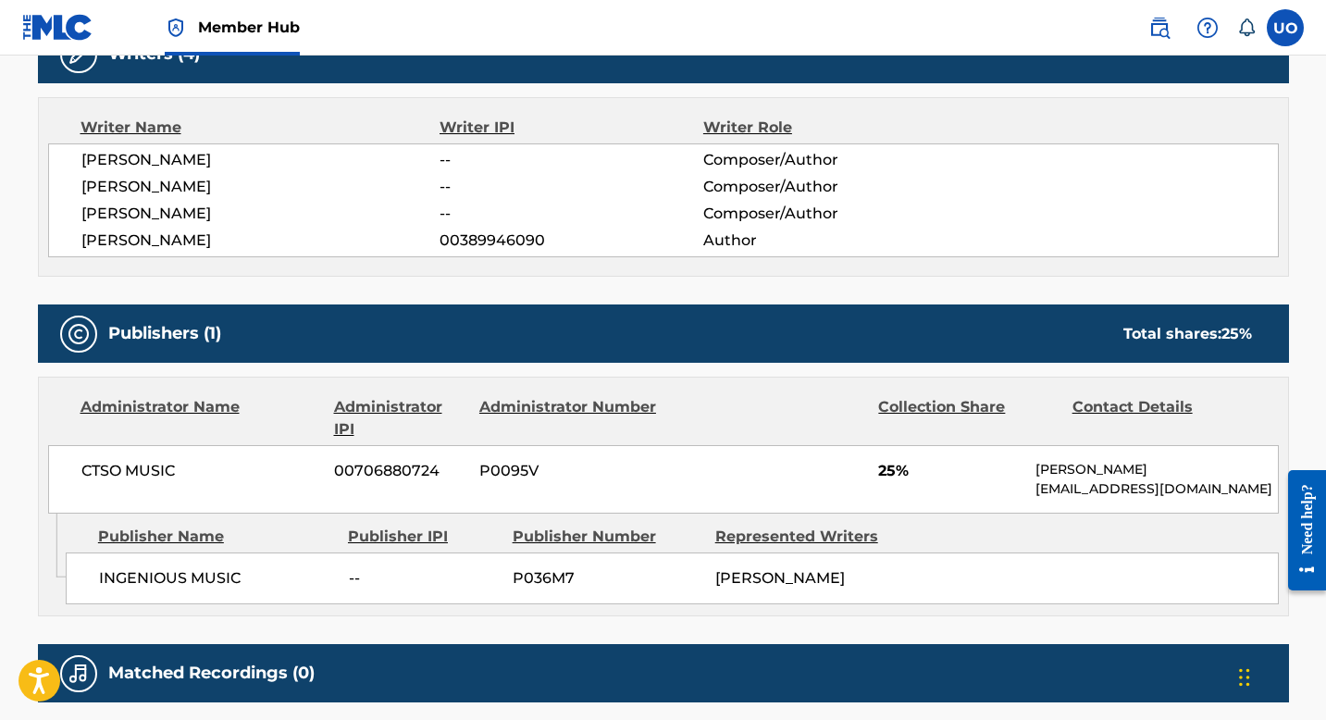
scroll to position [627, 0]
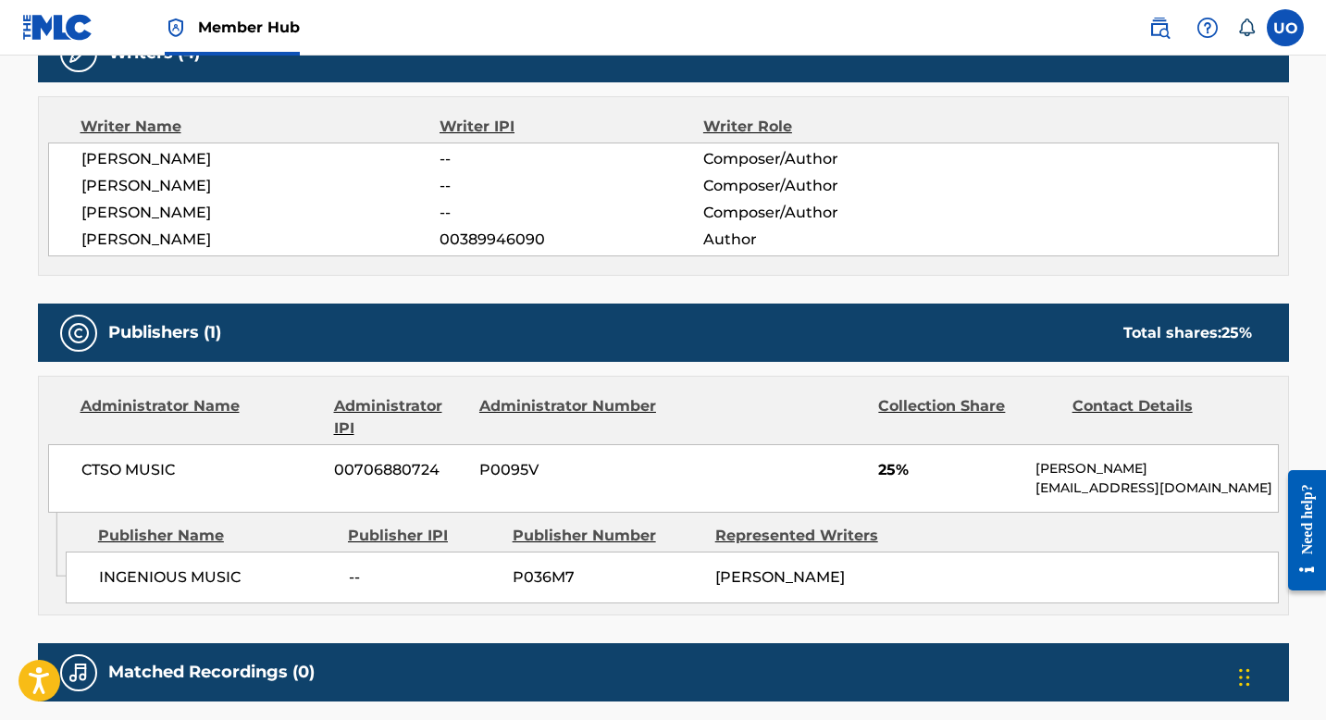
drag, startPoint x: 331, startPoint y: 228, endPoint x: 146, endPoint y: 226, distance: 185.1
click at [146, 226] on div "UZOCHUKWU MICHAEL IKECHUKWU -- Composer/Author NASIBU ABDUL JUMA ISSAACK -- Com…" at bounding box center [663, 199] width 1231 height 114
copy span "NASIBU ABDUL JUMA ISSAACK"
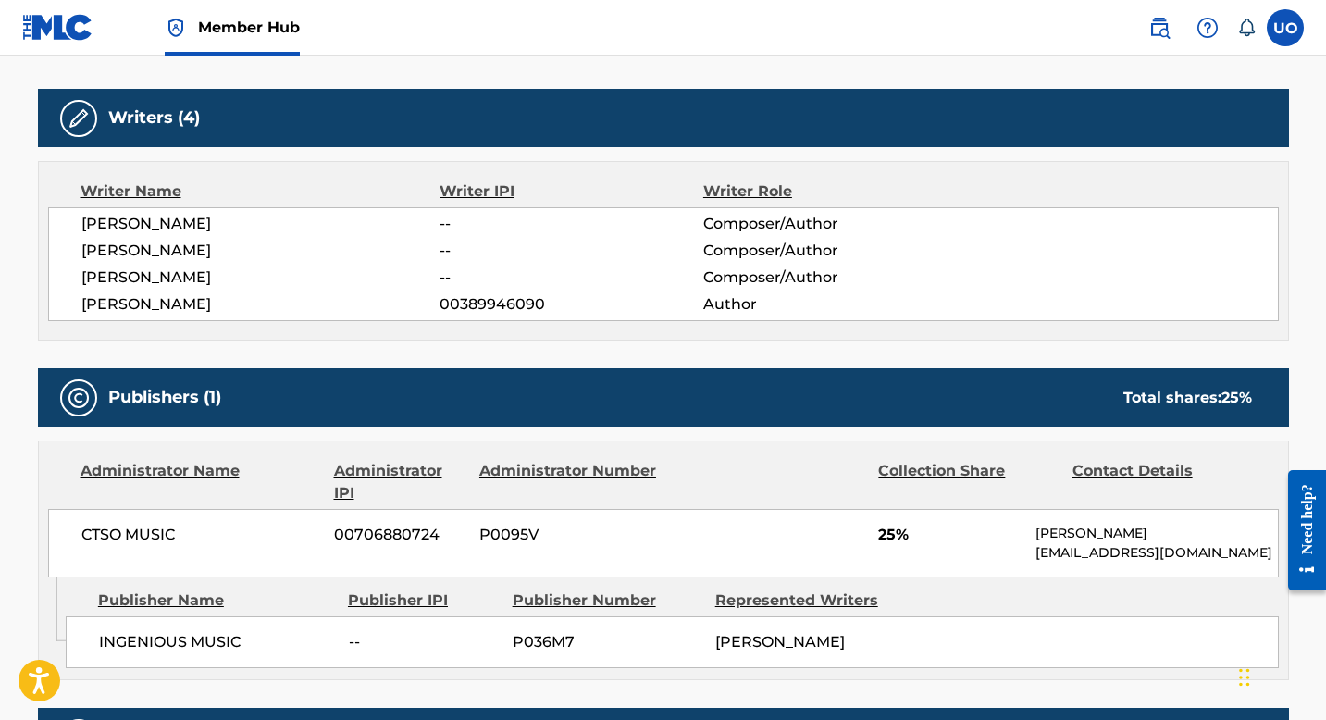
scroll to position [0, 0]
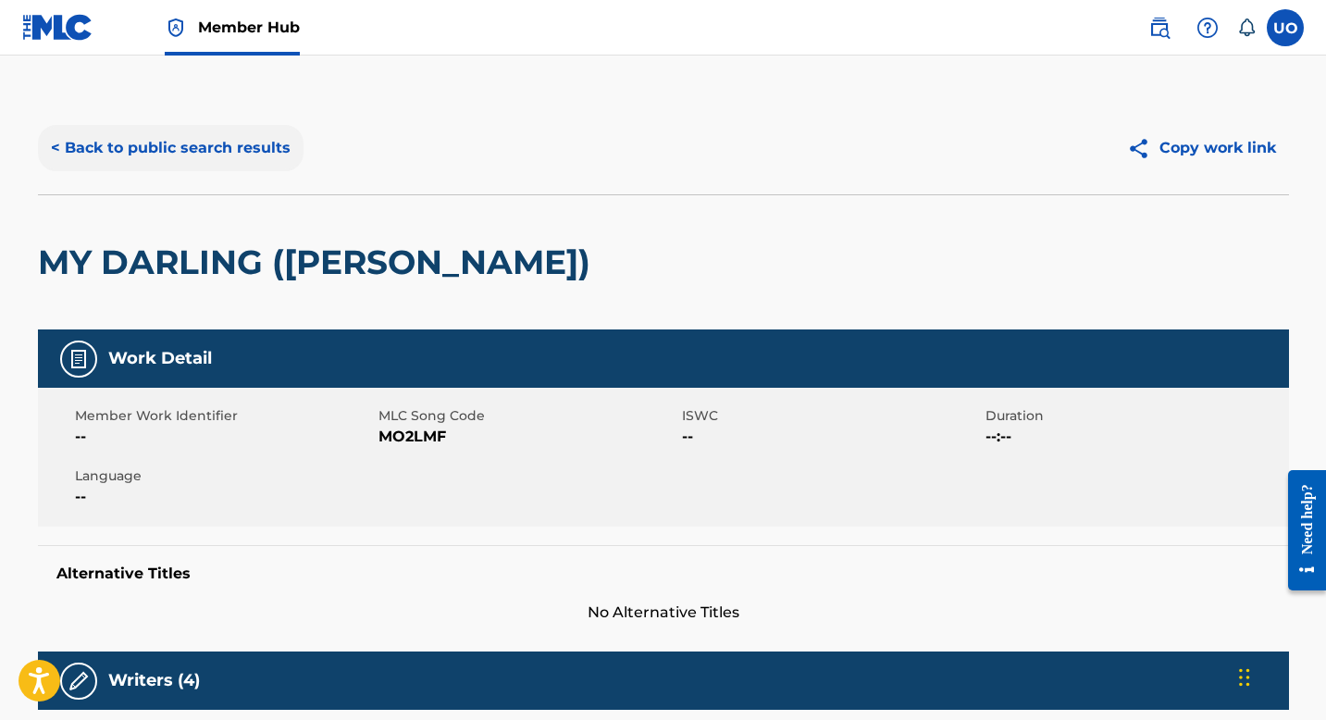
click at [170, 159] on button "< Back to public search results" at bounding box center [171, 148] width 266 height 46
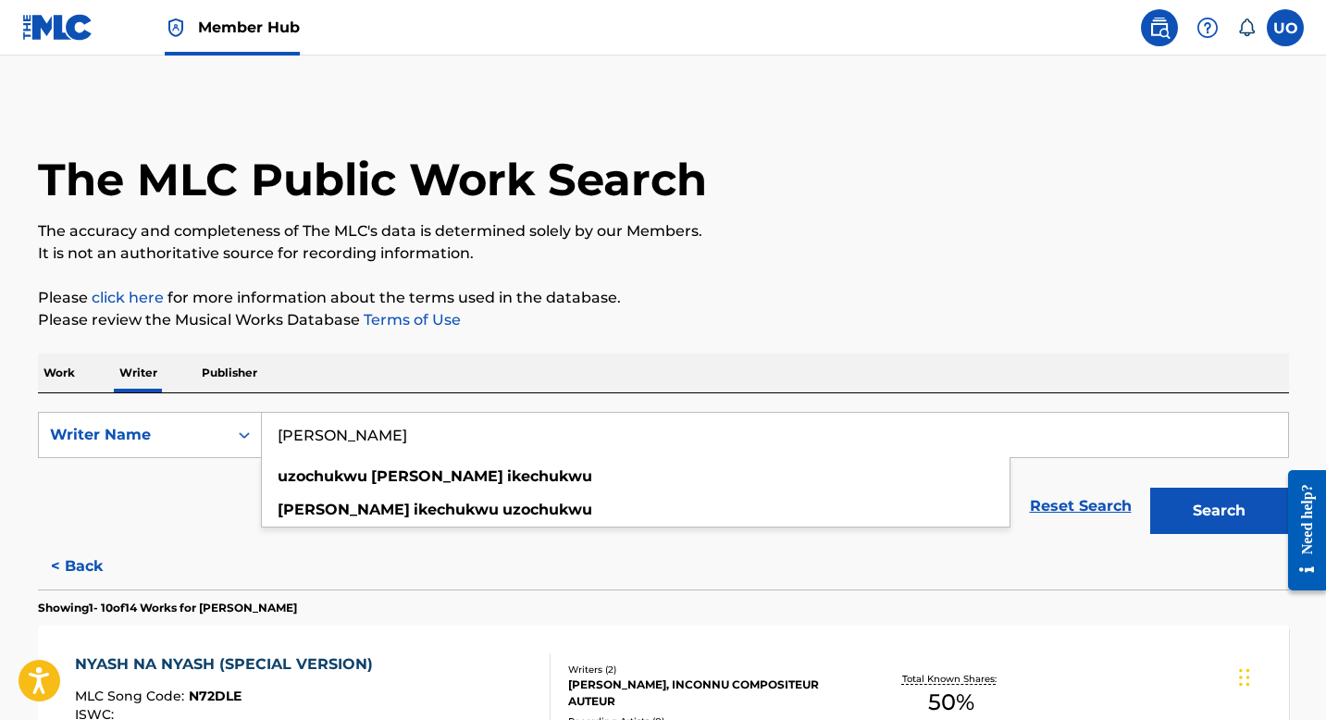
drag, startPoint x: 583, startPoint y: 452, endPoint x: 265, endPoint y: 430, distance: 319.0
click at [265, 430] on input "uzochukwu michael ikechukwu" at bounding box center [775, 435] width 1026 height 44
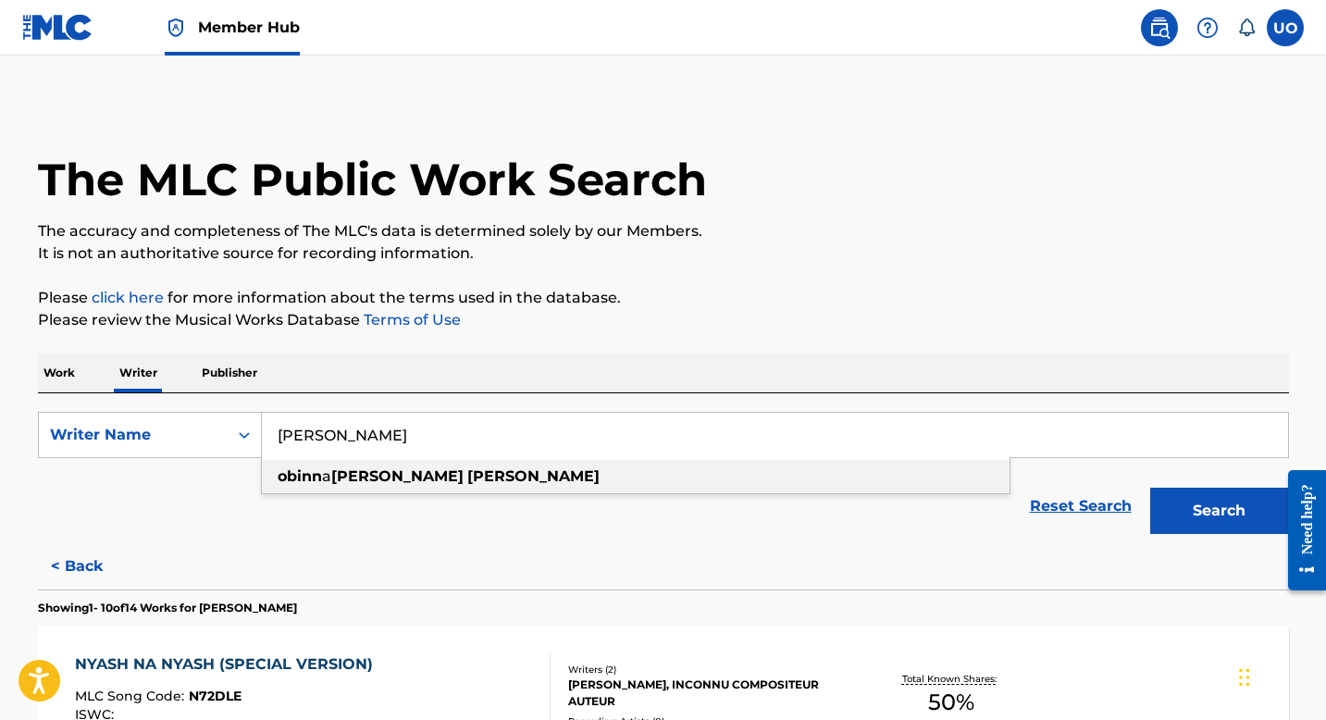
click at [305, 473] on strong "obinn" at bounding box center [300, 476] width 44 height 18
type input "obinna martin gideon"
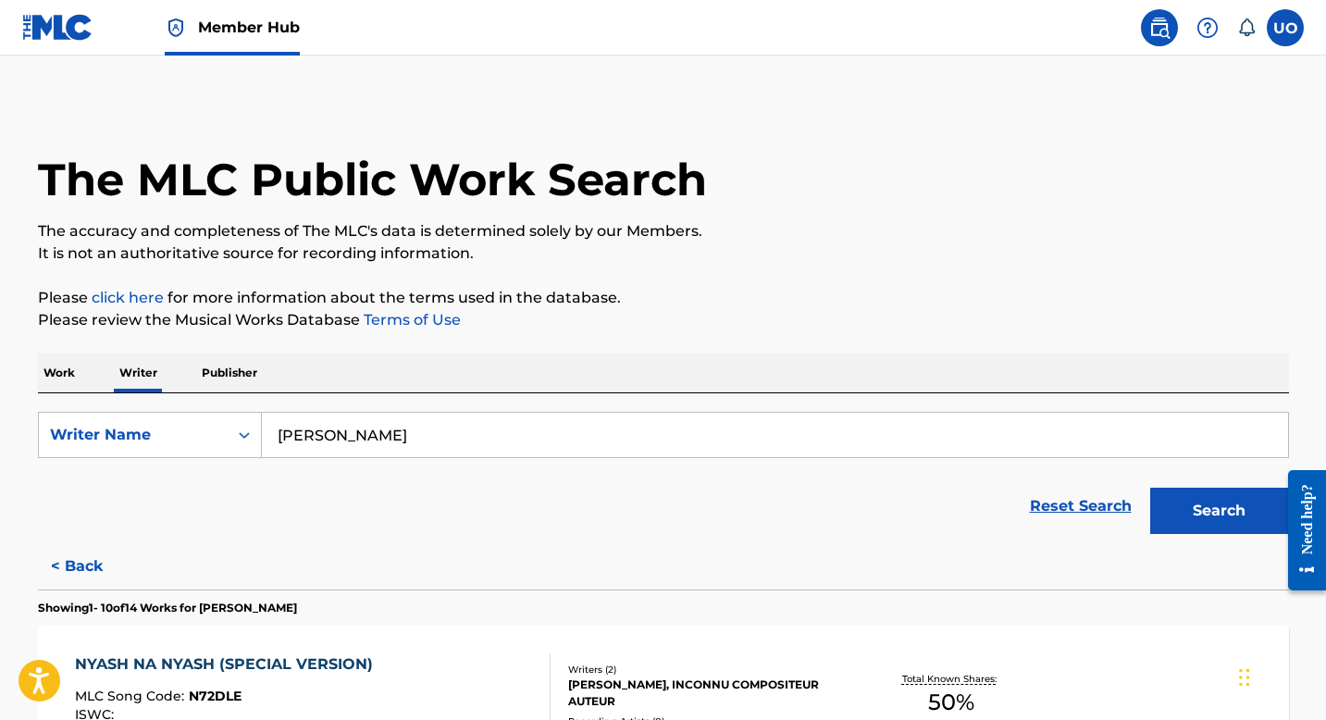
click at [1150, 488] on button "Search" at bounding box center [1219, 511] width 139 height 46
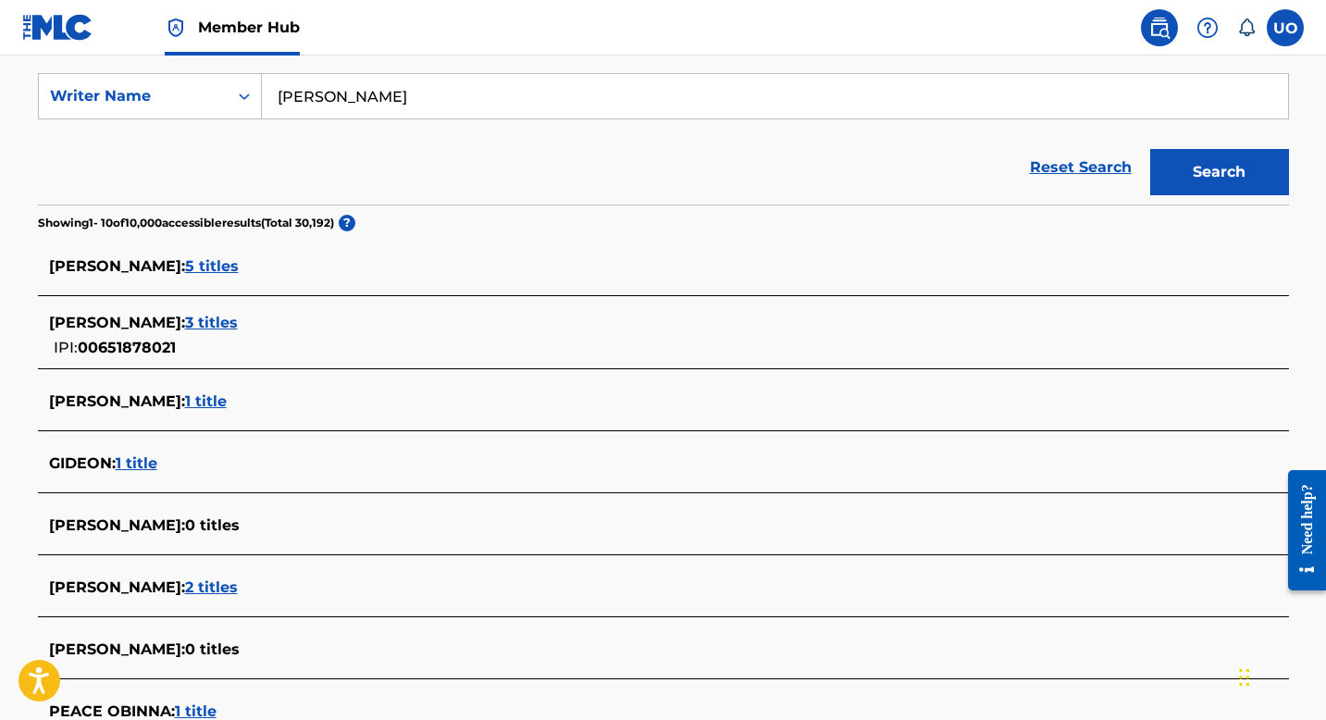
scroll to position [353, 0]
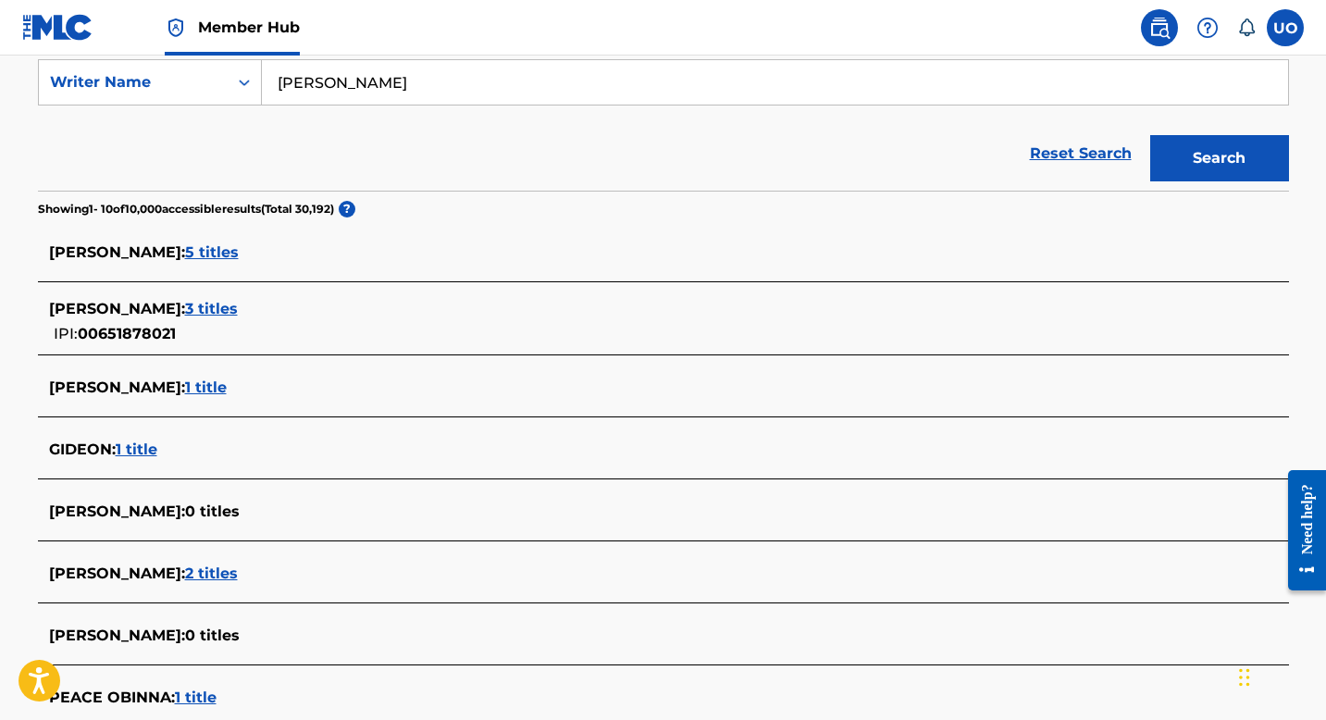
click at [229, 574] on span "2 titles" at bounding box center [211, 573] width 53 height 18
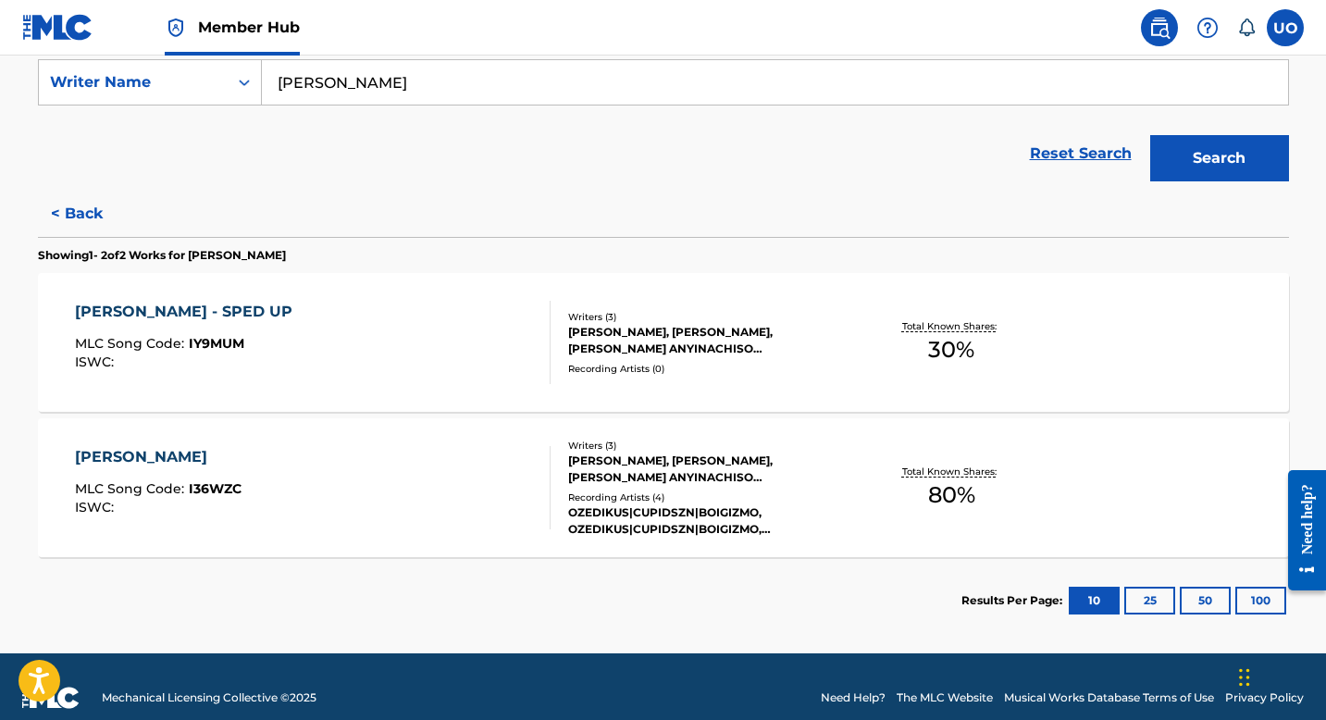
click at [116, 460] on div "IFEOMA" at bounding box center [158, 457] width 167 height 22
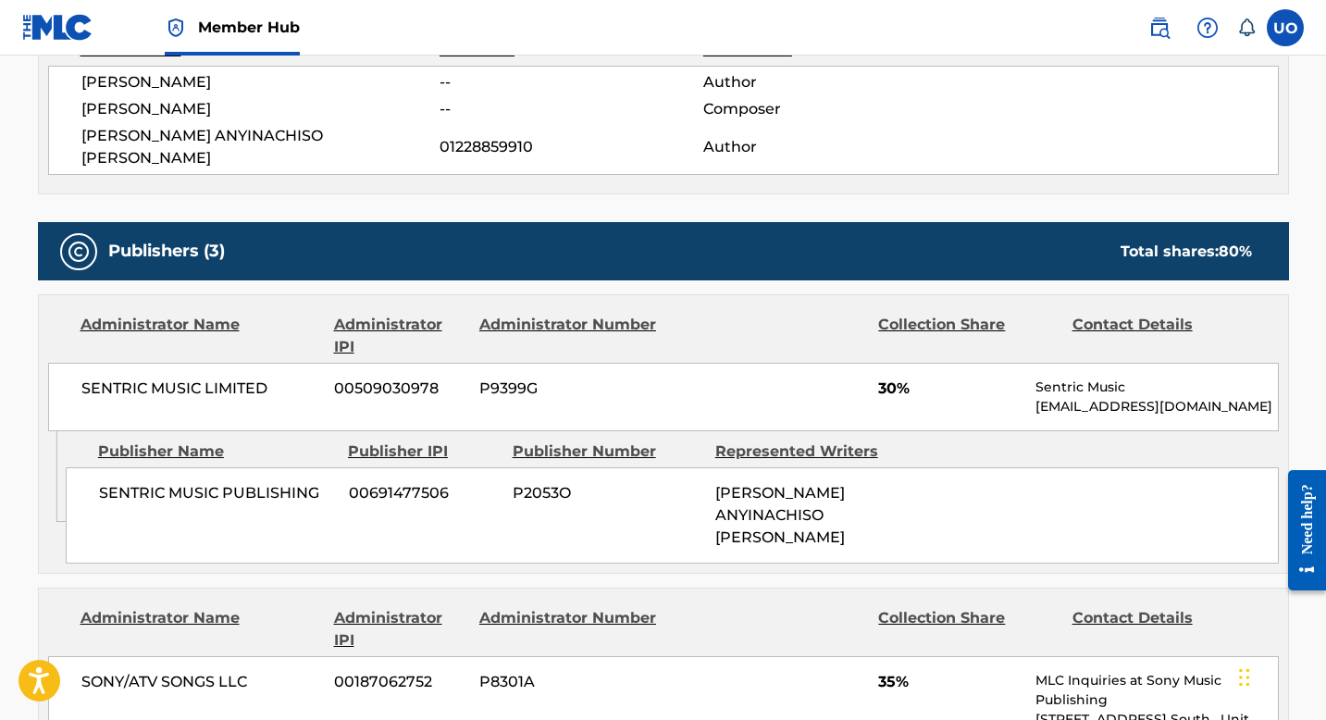
scroll to position [748, 0]
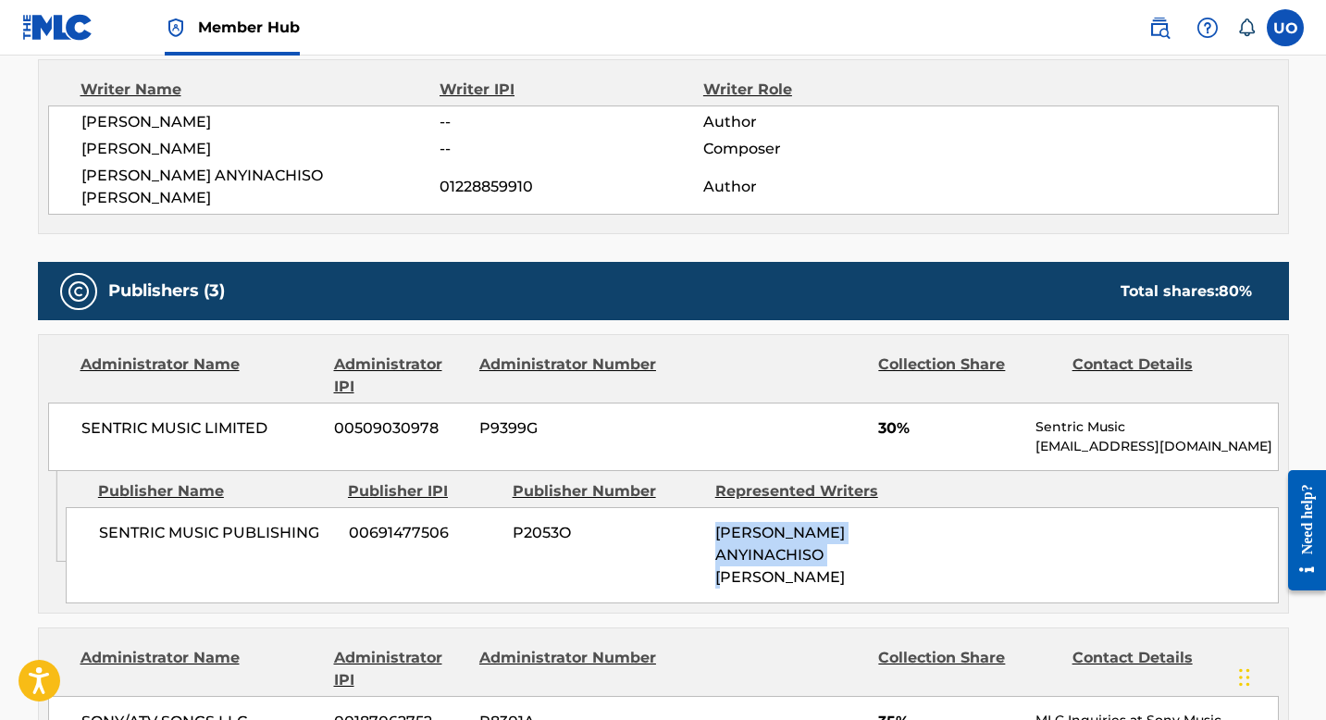
drag, startPoint x: 896, startPoint y: 528, endPoint x: 699, endPoint y: 504, distance: 197.6
click at [699, 507] on div "SENTRIC MUSIC PUBLISHING 00691477506 P2053O STEVENSON ANYINACHISO NJOKU" at bounding box center [672, 555] width 1213 height 96
copy div "STEVENSON ANYINACHISO NJOKU"
